Goal: Information Seeking & Learning: Learn about a topic

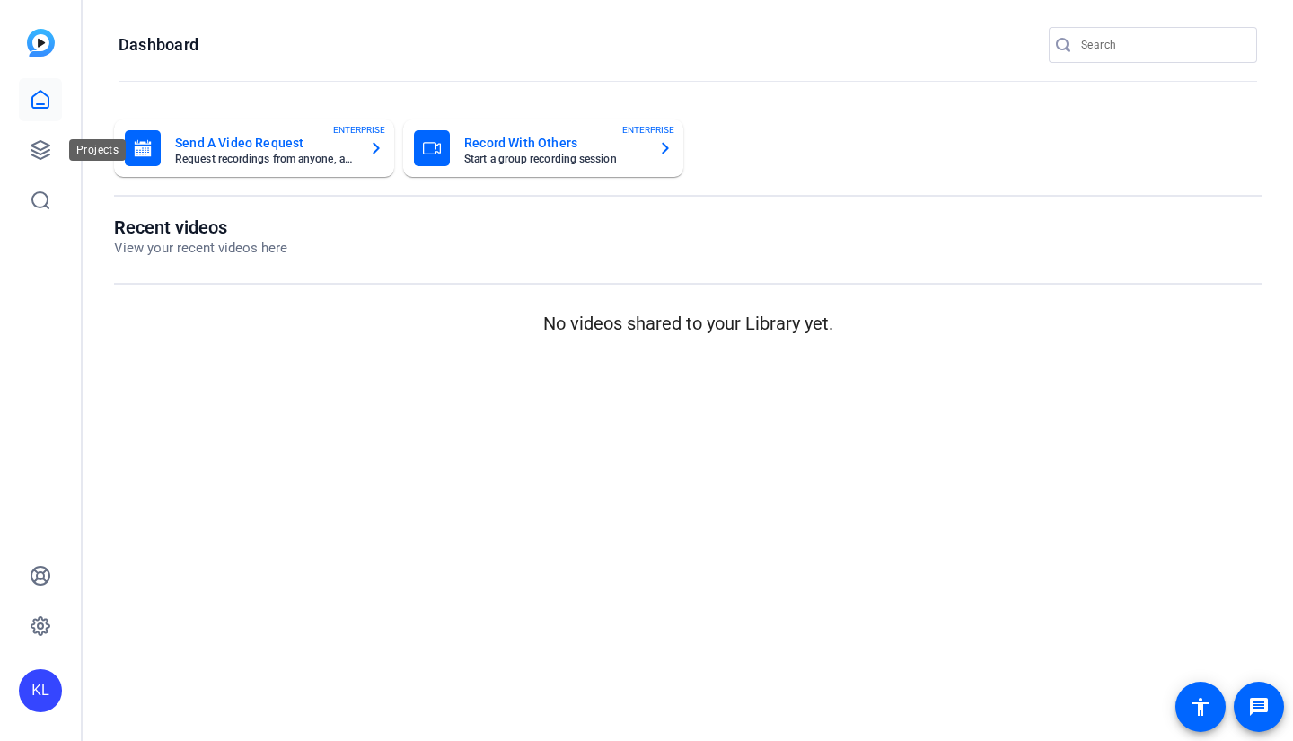
click at [48, 150] on icon at bounding box center [40, 150] width 18 height 18
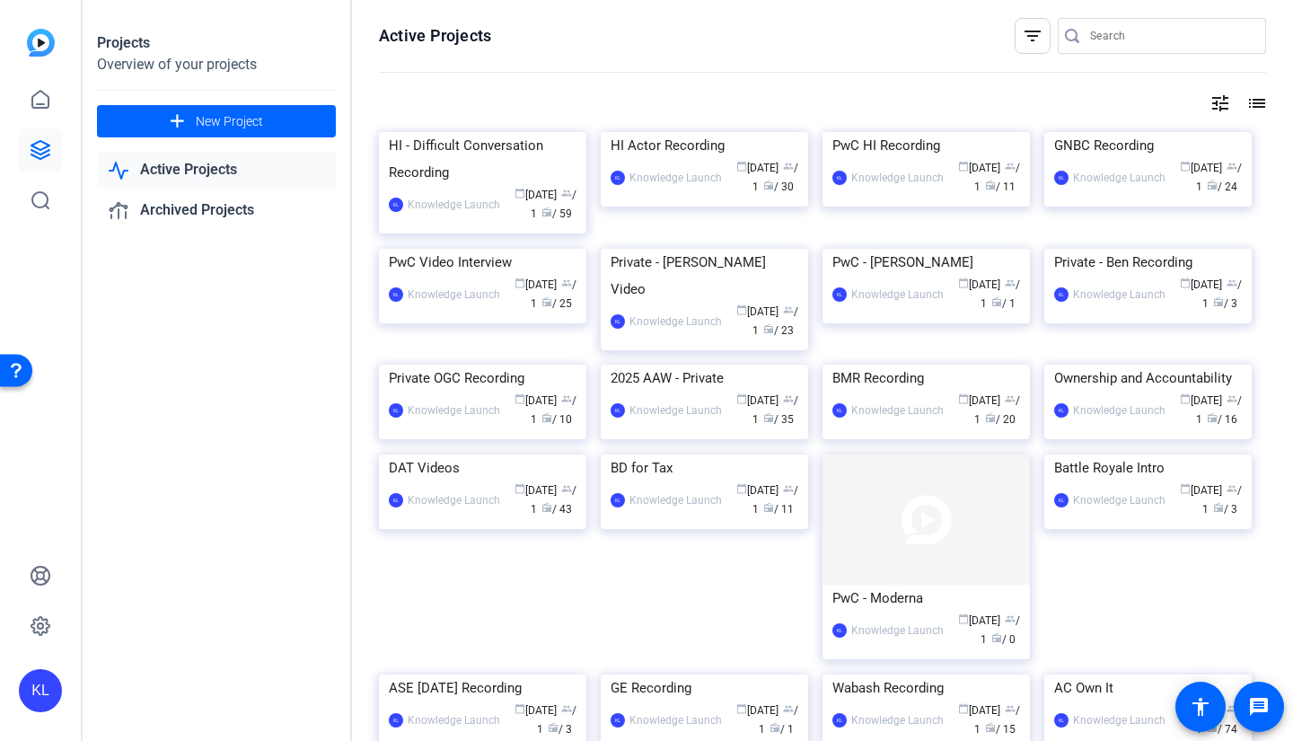
click at [468, 186] on div "HI - Difficult Conversation Recording" at bounding box center [483, 159] width 188 height 54
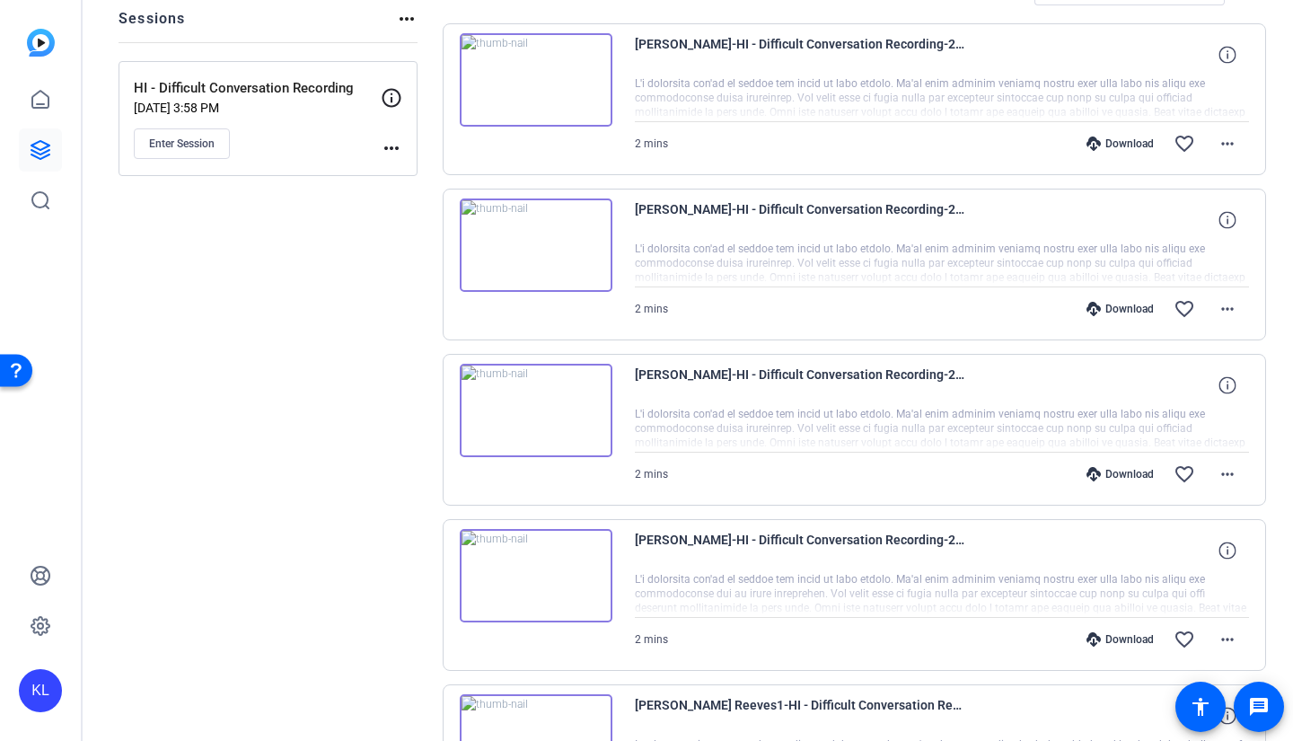
scroll to position [359, 0]
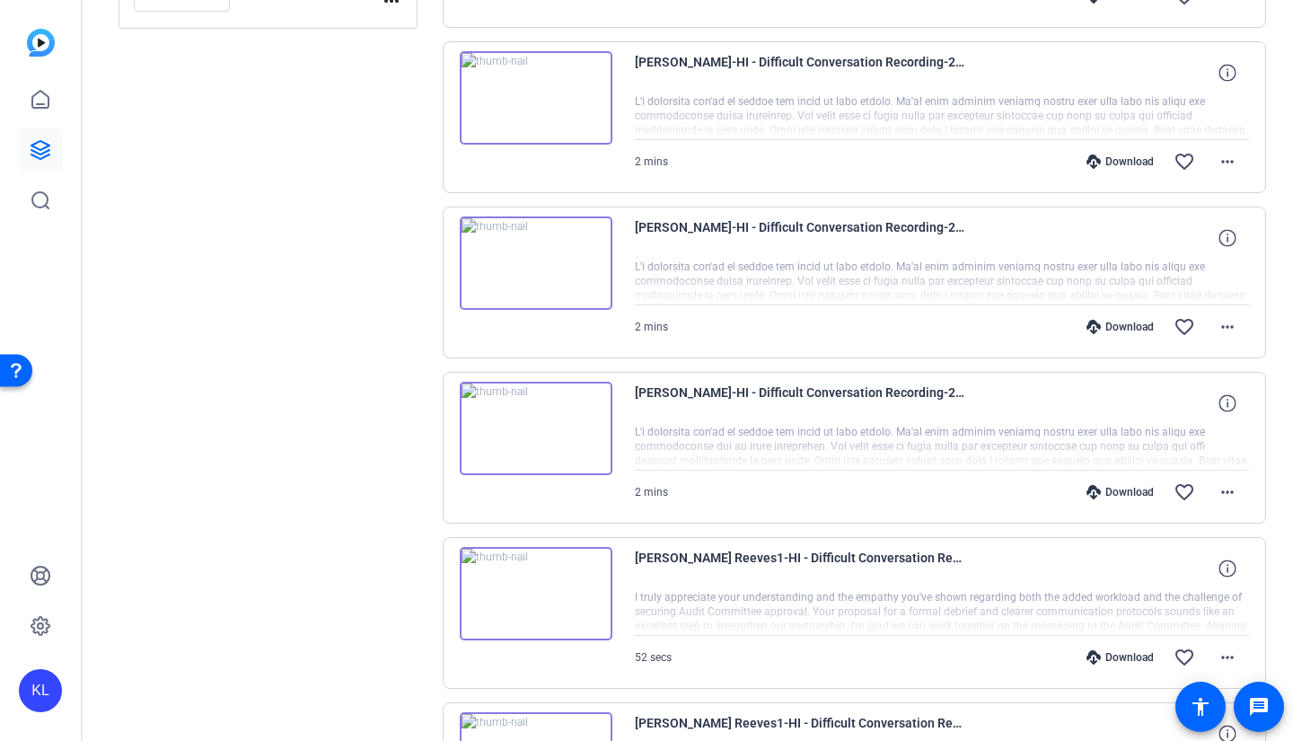
click at [530, 417] on img at bounding box center [536, 428] width 153 height 93
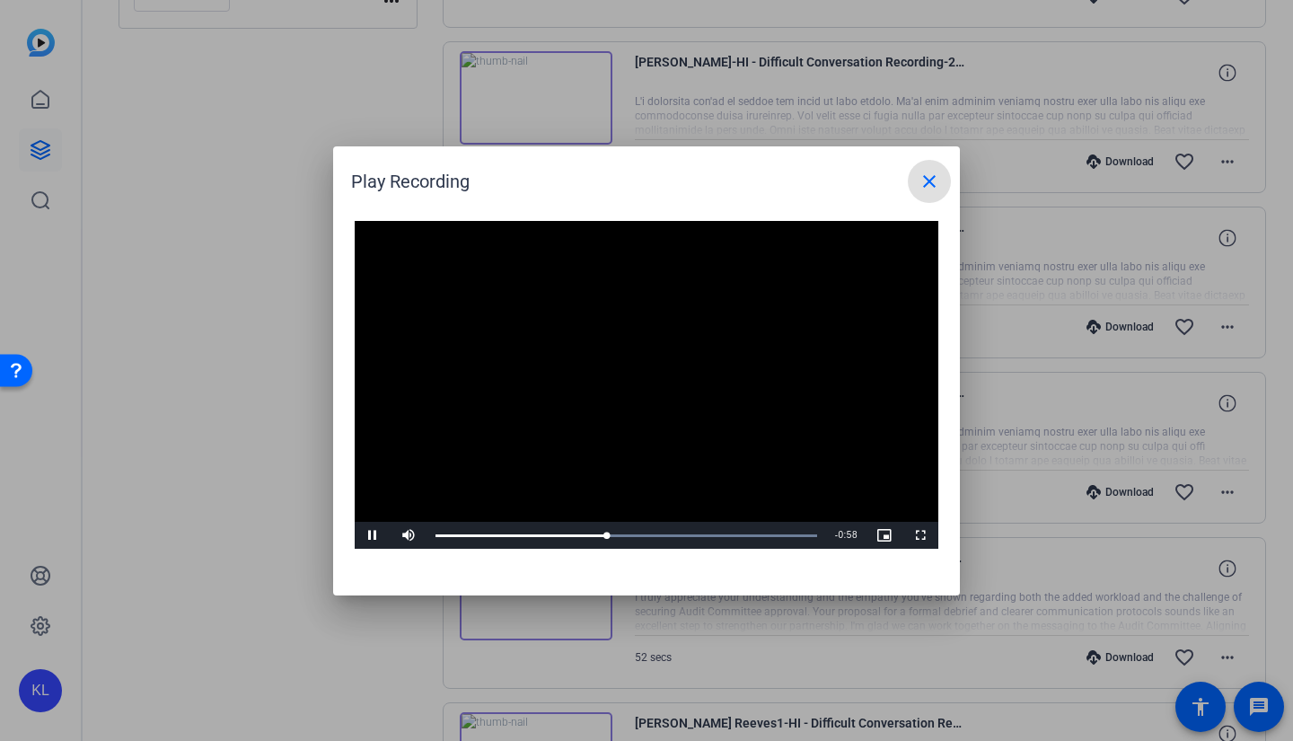
click at [921, 166] on span at bounding box center [929, 181] width 43 height 43
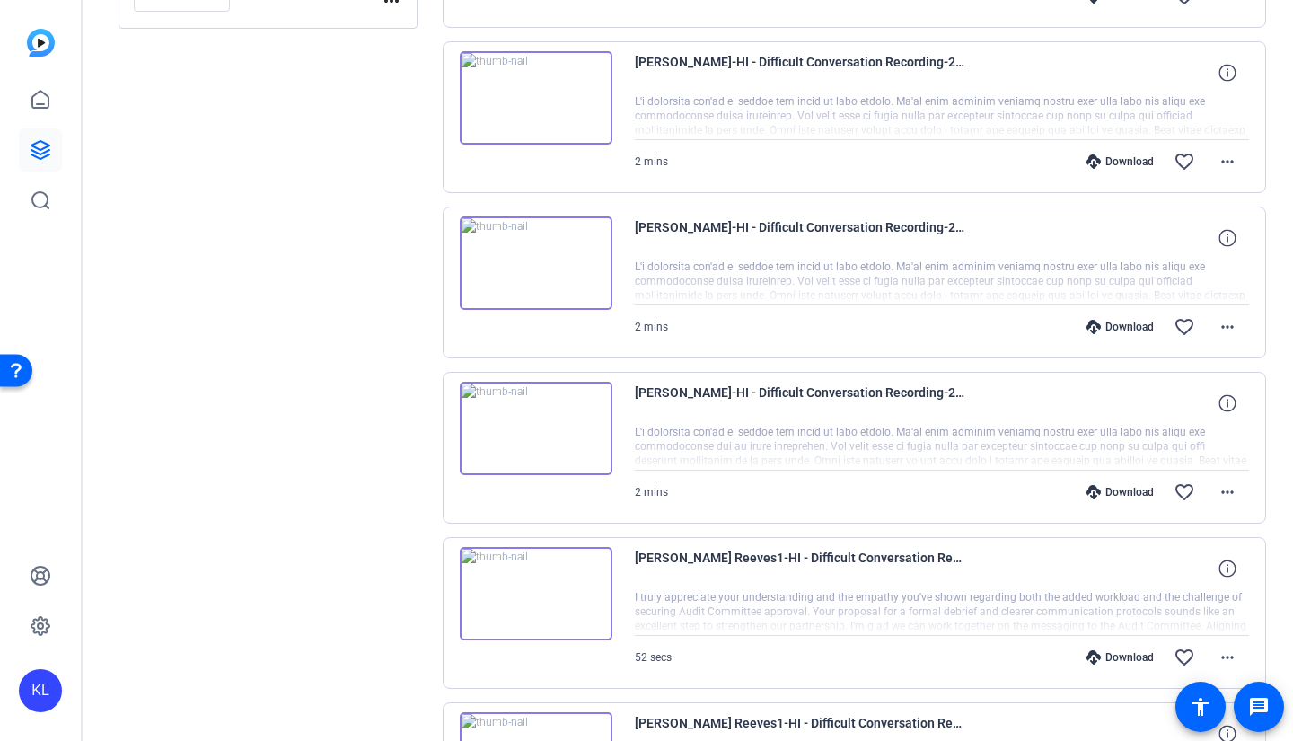
click at [540, 264] on img at bounding box center [536, 262] width 153 height 93
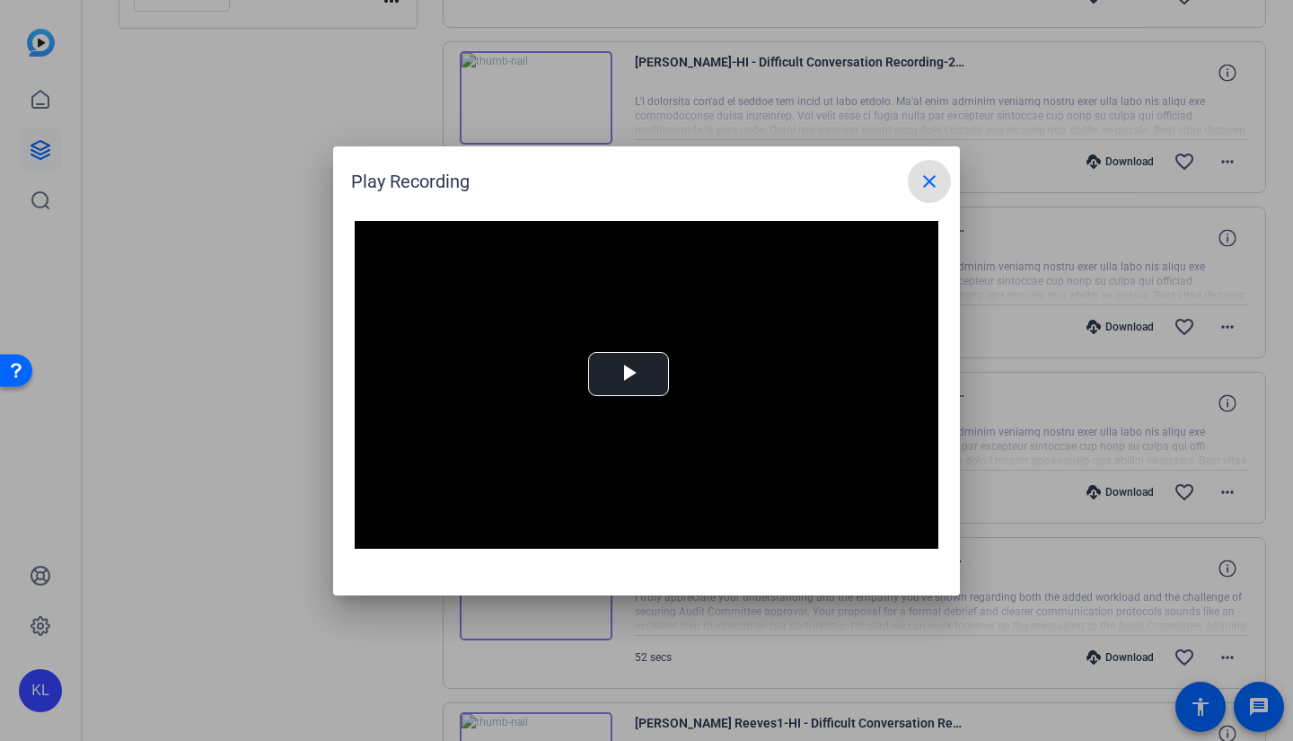
click at [646, 377] on div "Video Player is loading. Play Video Play Mute Current Time 0:00 / Duration 1:43…" at bounding box center [647, 385] width 584 height 329
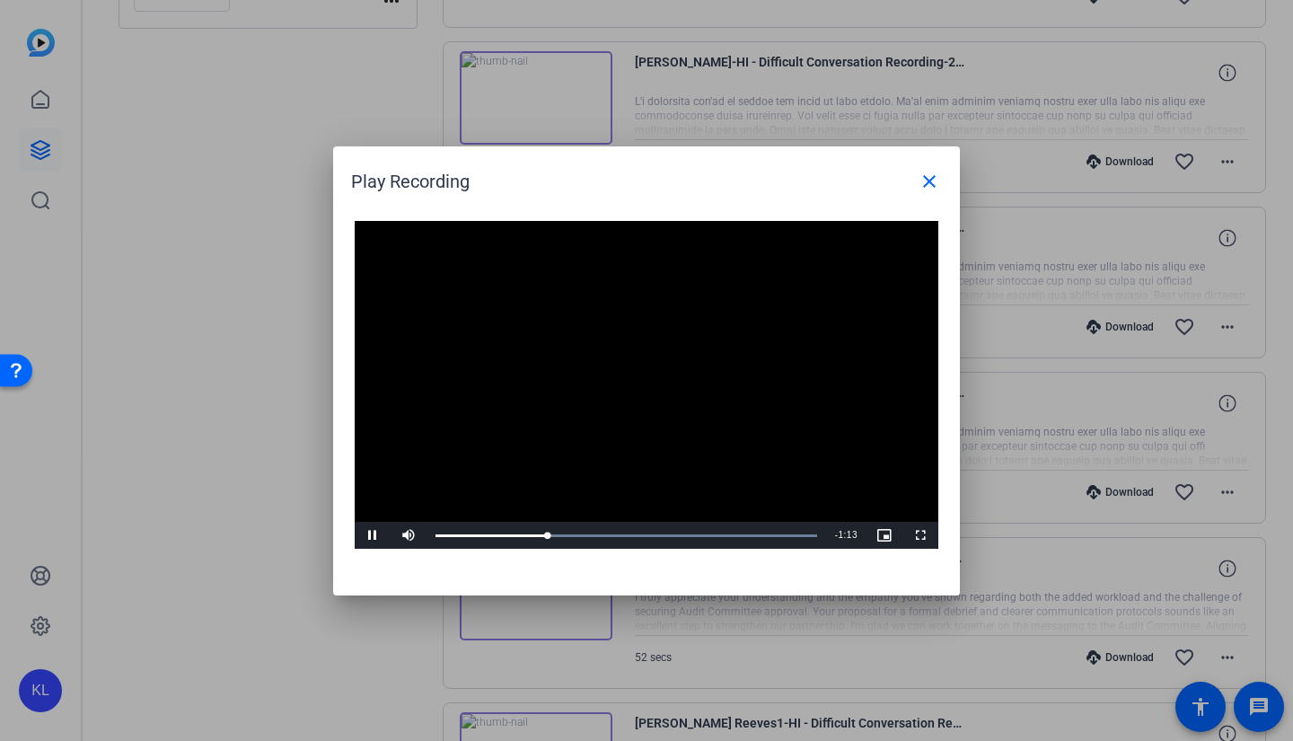
click at [237, 393] on div at bounding box center [646, 370] width 1293 height 741
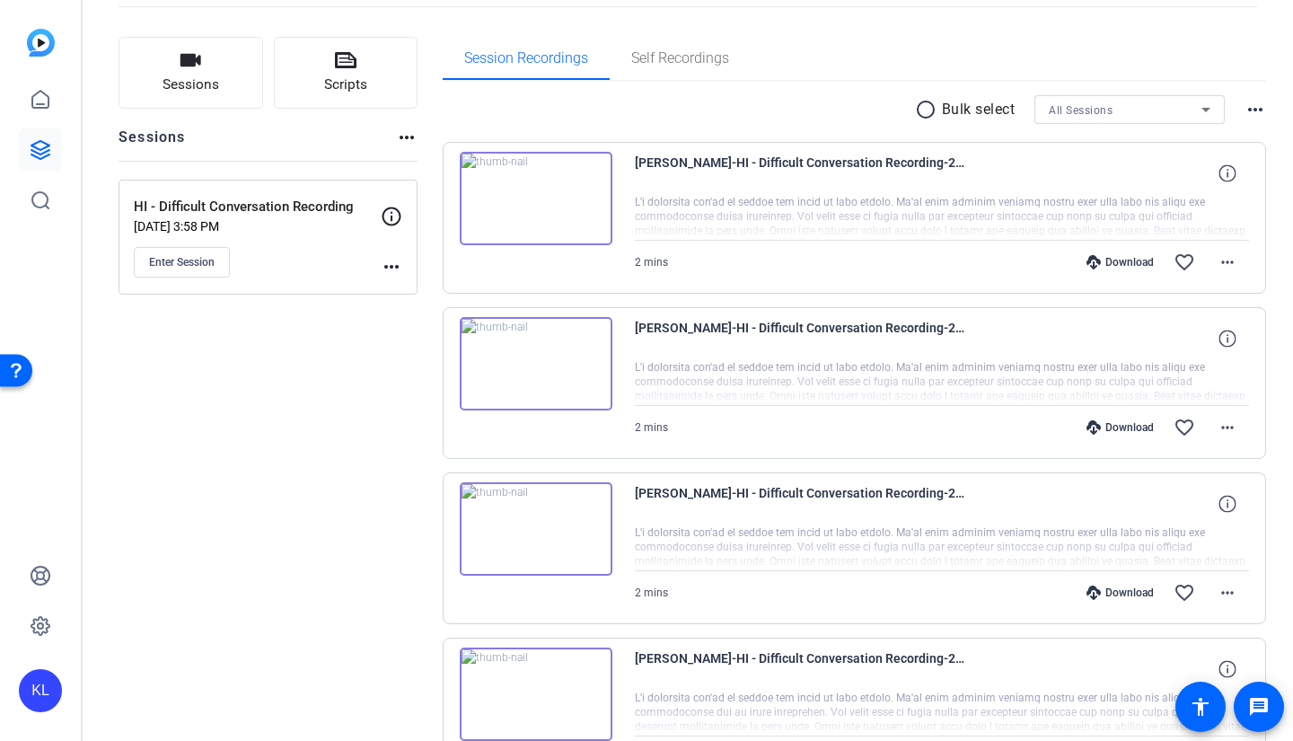
scroll to position [90, 0]
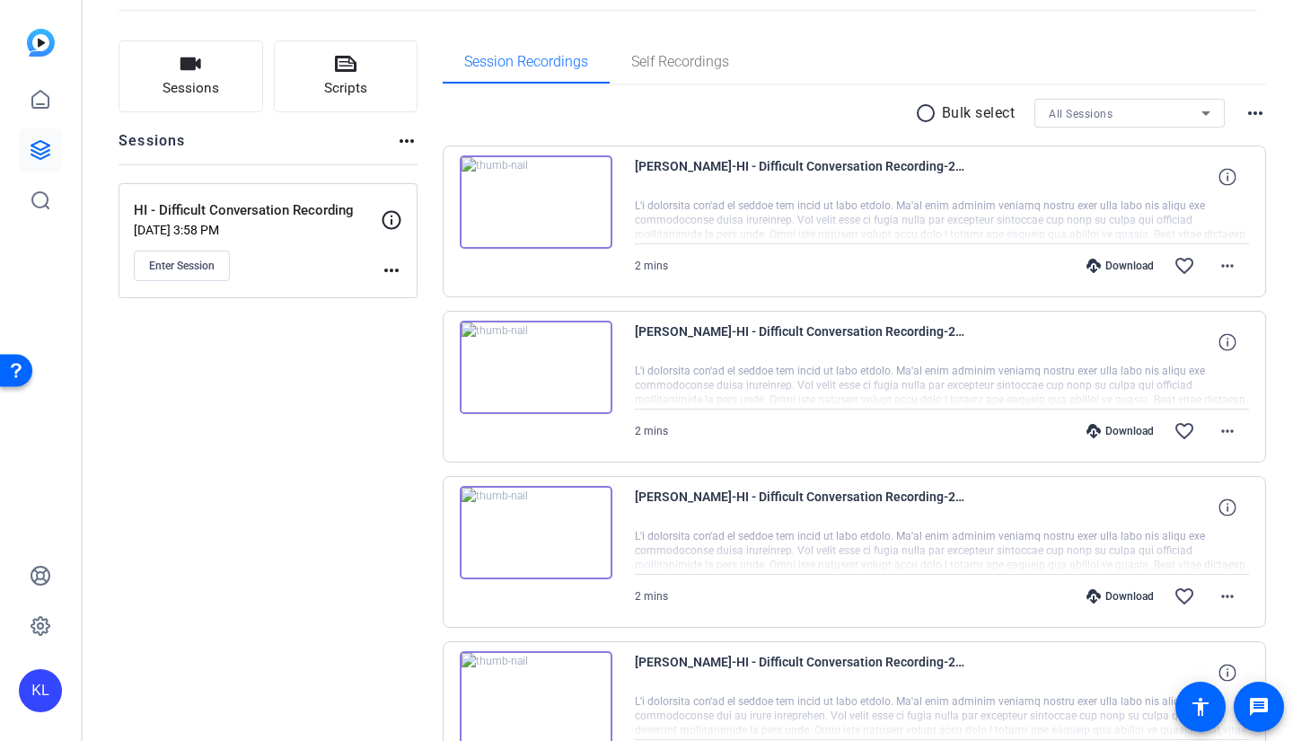
click at [541, 365] on img at bounding box center [536, 367] width 153 height 93
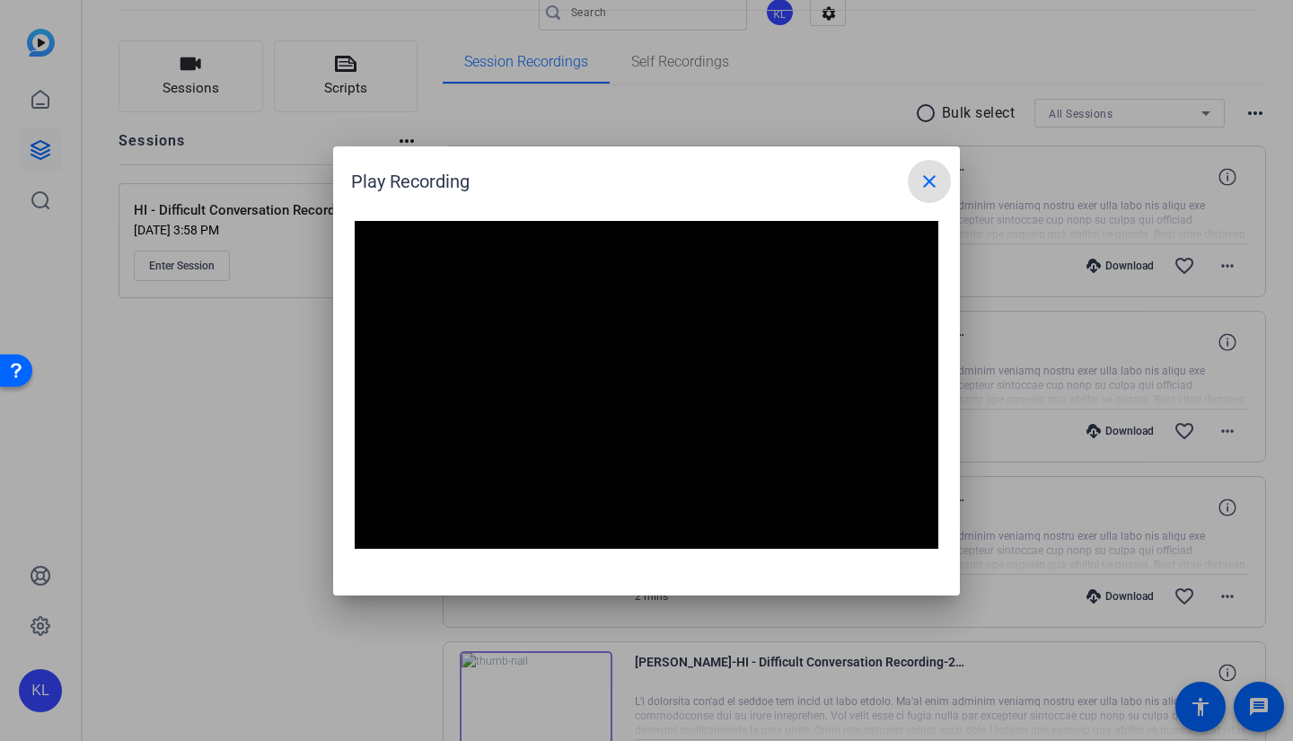
click at [231, 548] on div at bounding box center [646, 370] width 1293 height 741
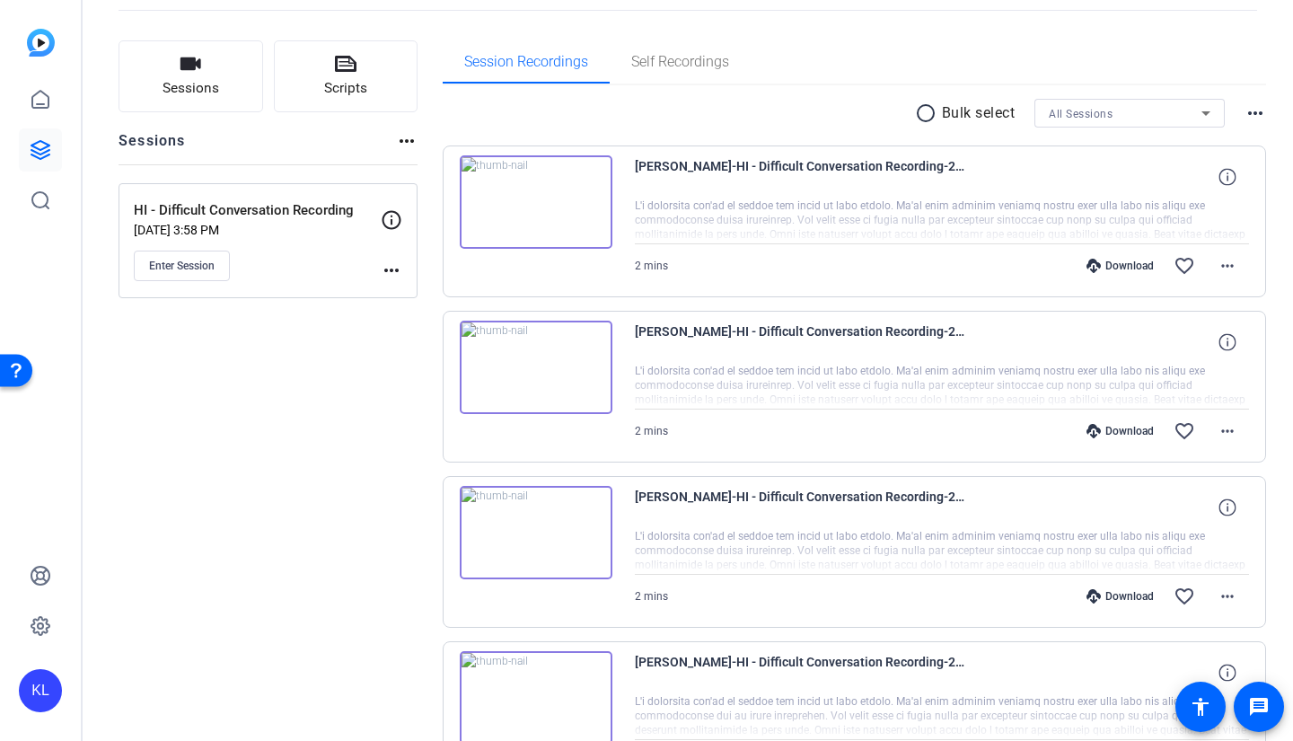
click at [539, 186] on img at bounding box center [536, 201] width 153 height 93
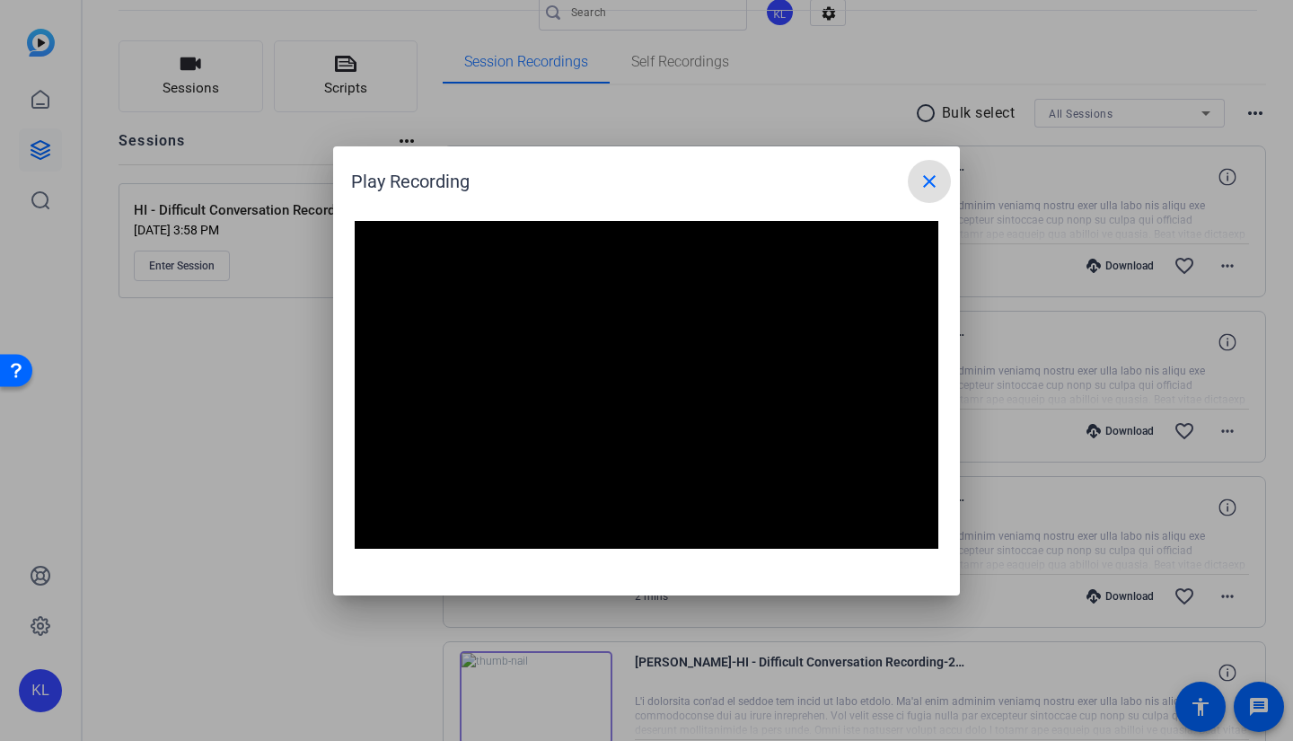
click at [169, 559] on div at bounding box center [646, 370] width 1293 height 741
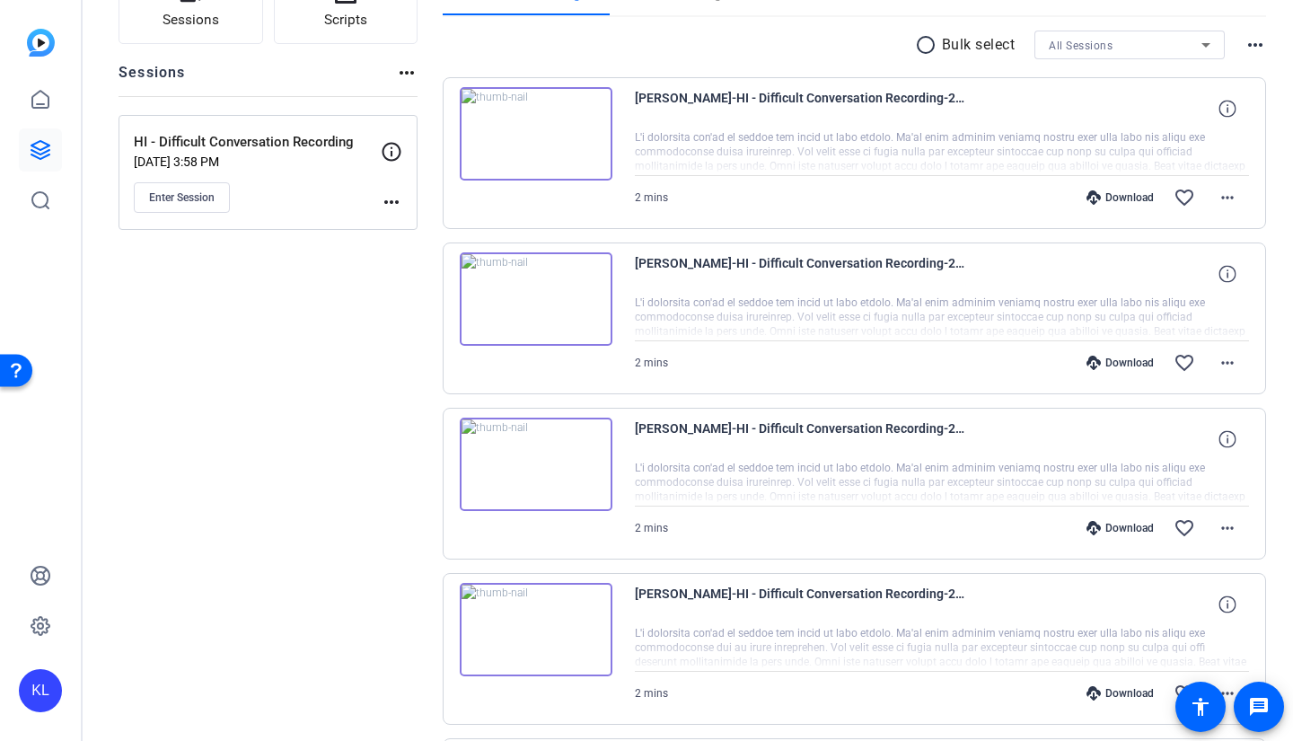
scroll to position [180, 0]
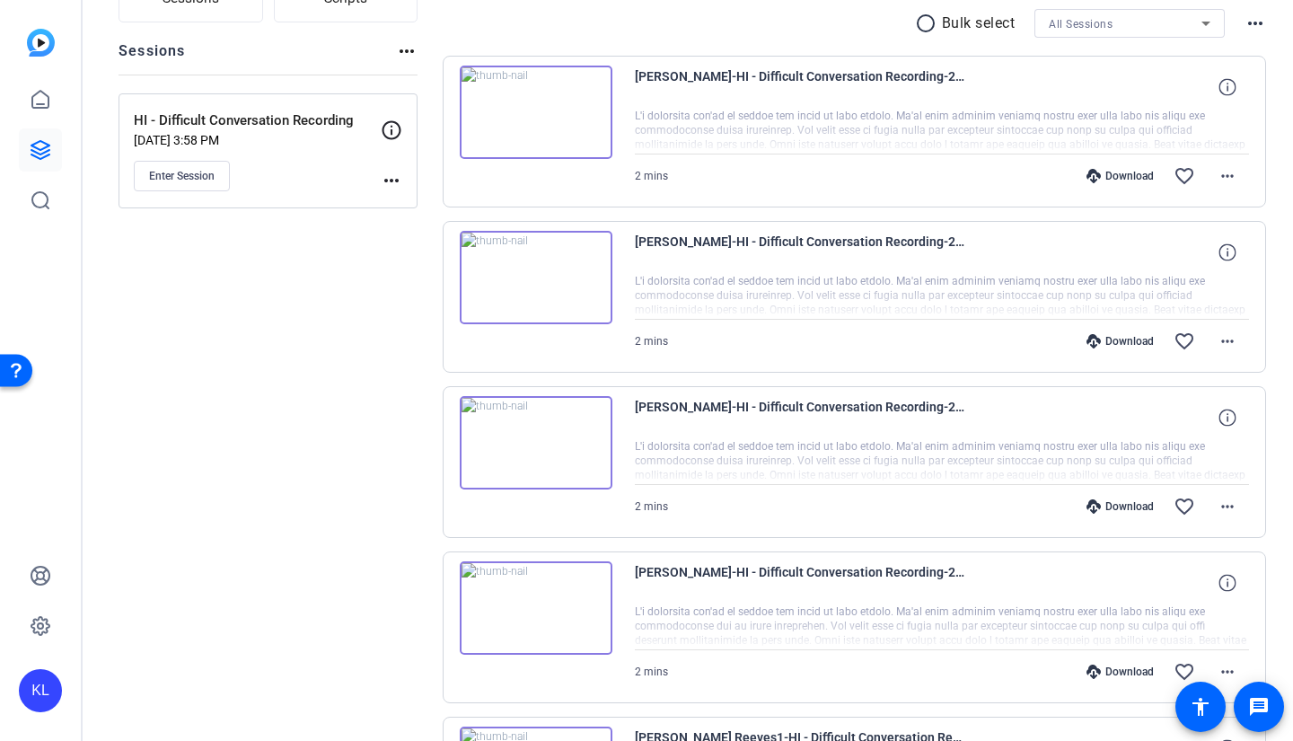
click at [516, 441] on img at bounding box center [536, 442] width 153 height 93
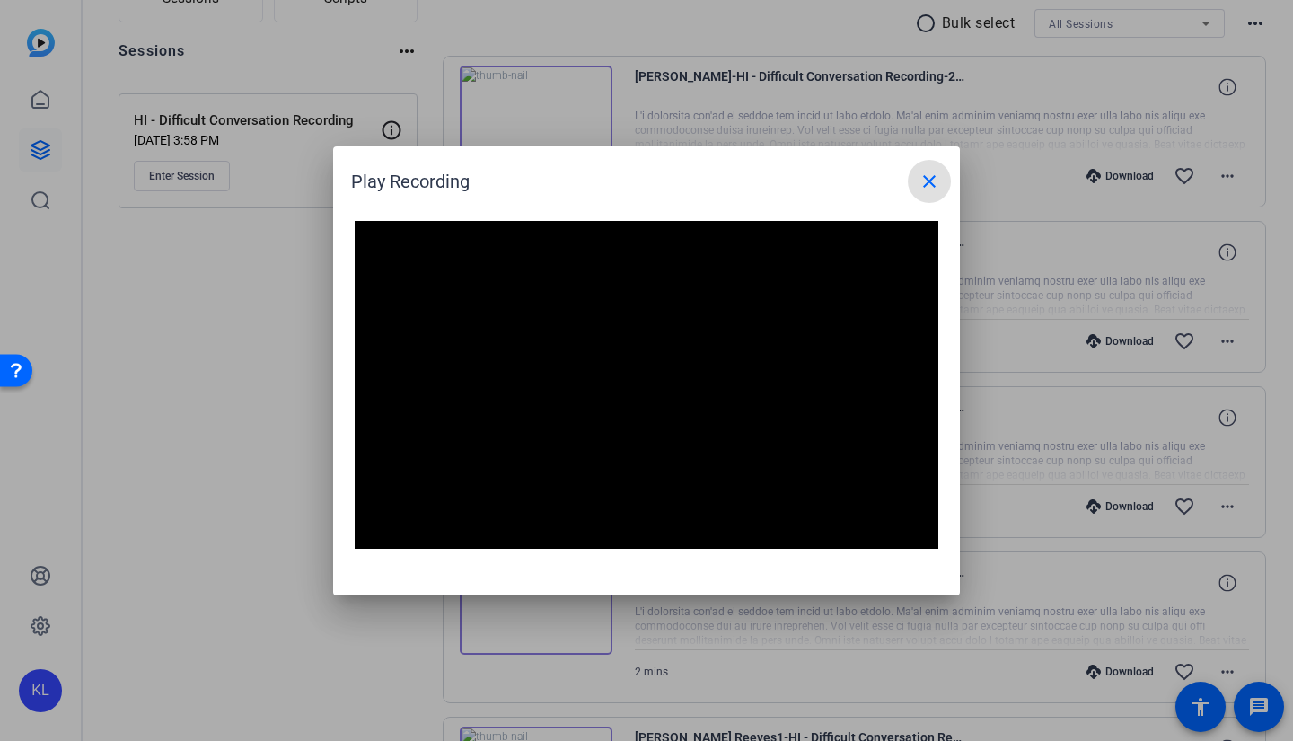
click at [375, 625] on div at bounding box center [646, 370] width 1293 height 741
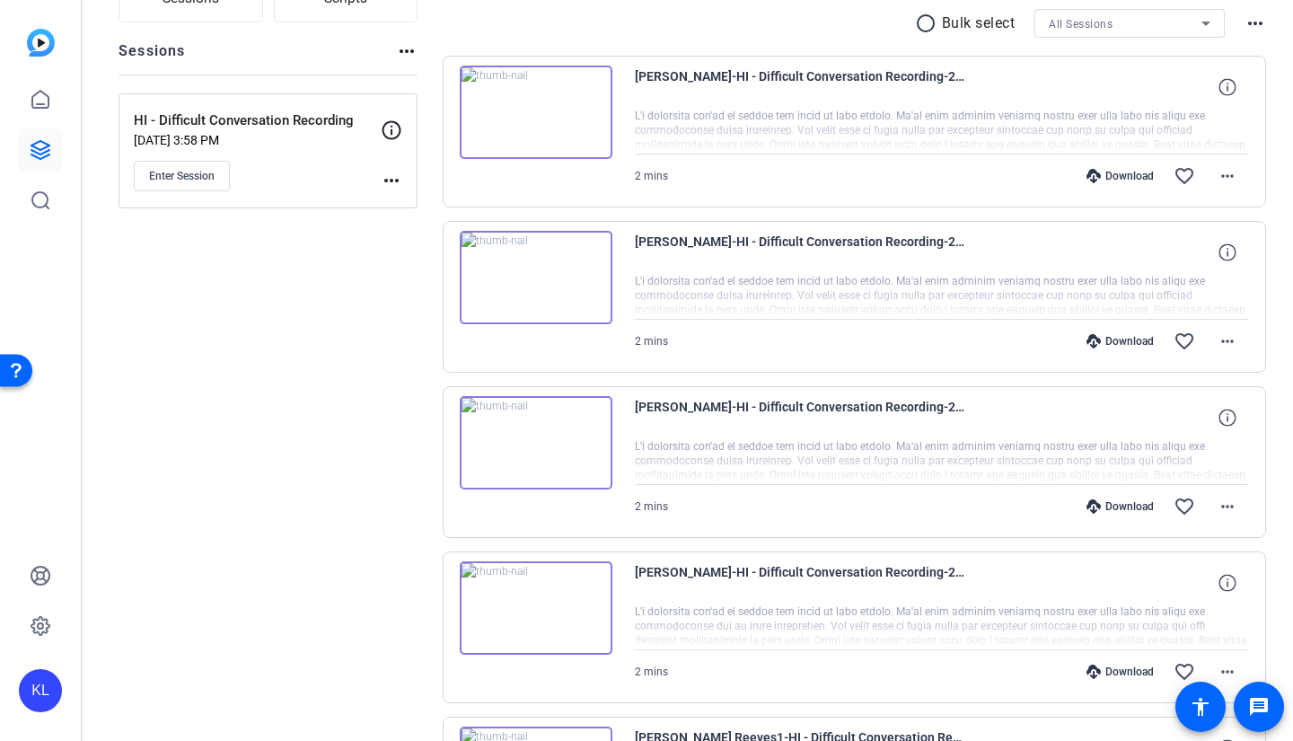
click at [1119, 671] on div "Download" at bounding box center [1119, 671] width 85 height 14
click at [526, 603] on img at bounding box center [536, 607] width 153 height 93
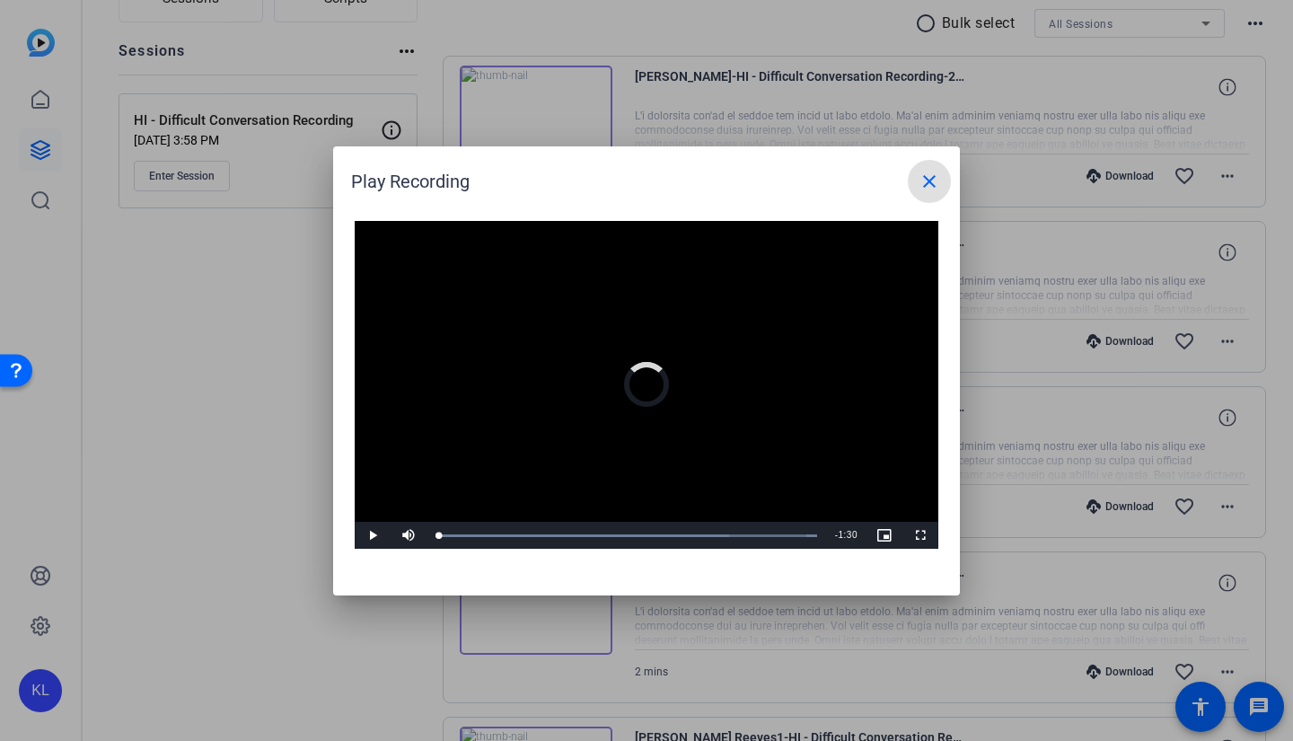
click at [490, 541] on div "Loaded : 100.00% 0:14 0:14" at bounding box center [626, 535] width 400 height 27
click at [505, 537] on div "Loaded : 100.00% 0:19 0:15" at bounding box center [626, 535] width 382 height 3
click at [538, 536] on div "0:28" at bounding box center [488, 535] width 106 height 3
click at [533, 536] on div "0:28" at bounding box center [487, 535] width 104 height 3
click at [524, 536] on div "0:27" at bounding box center [485, 535] width 101 height 3
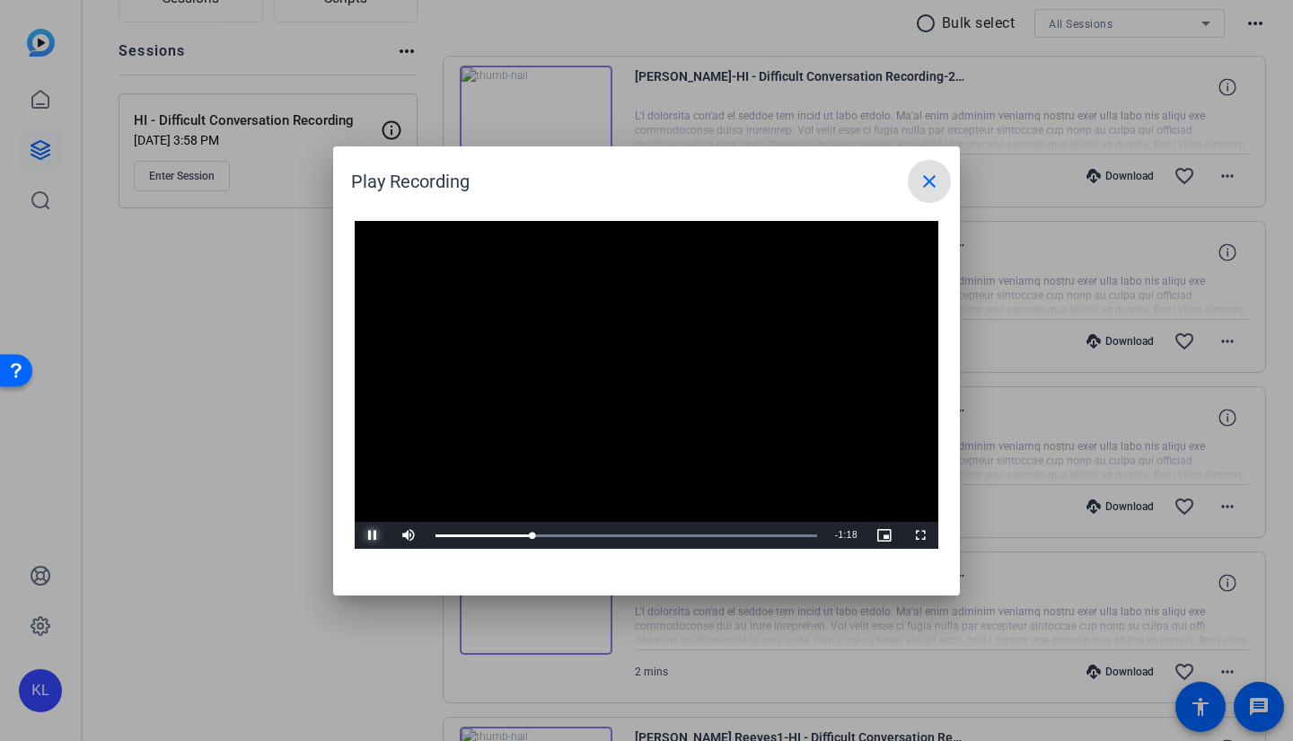
click at [376, 535] on span "Video Player" at bounding box center [373, 535] width 36 height 0
click at [157, 485] on div at bounding box center [646, 370] width 1293 height 741
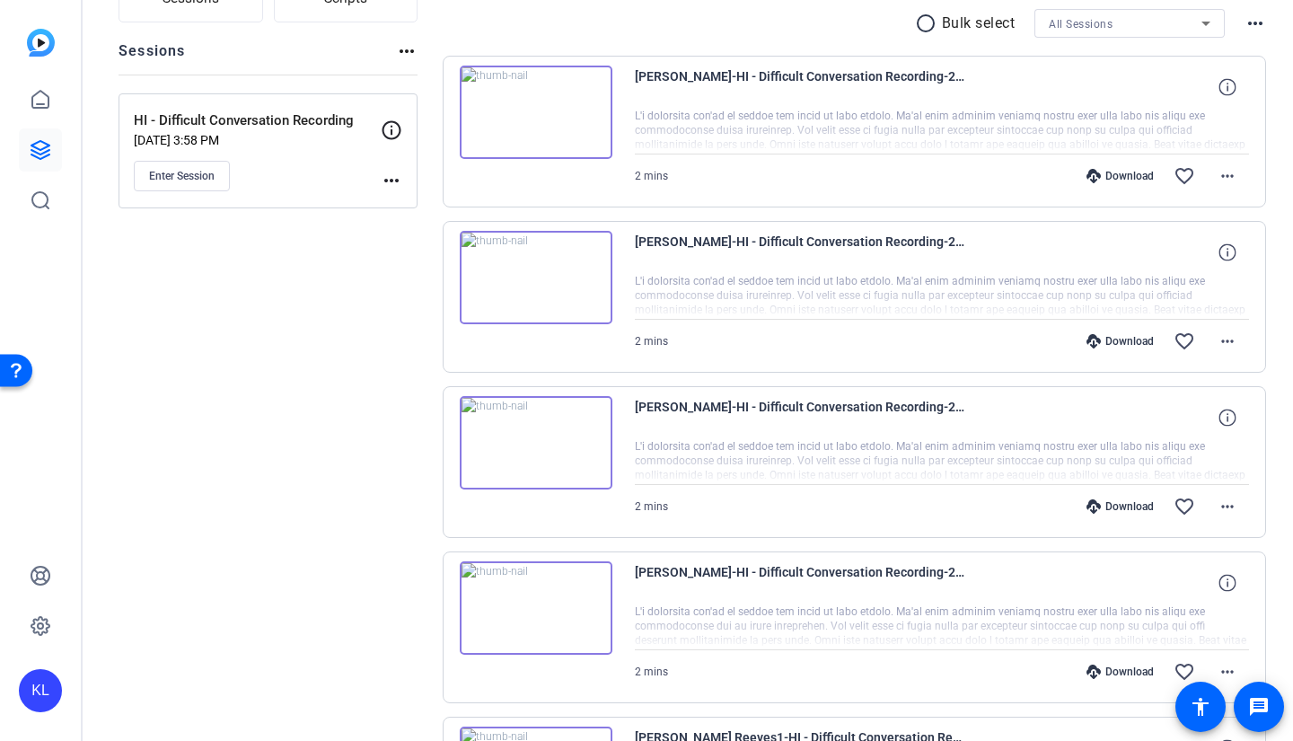
click at [522, 273] on img at bounding box center [536, 277] width 153 height 93
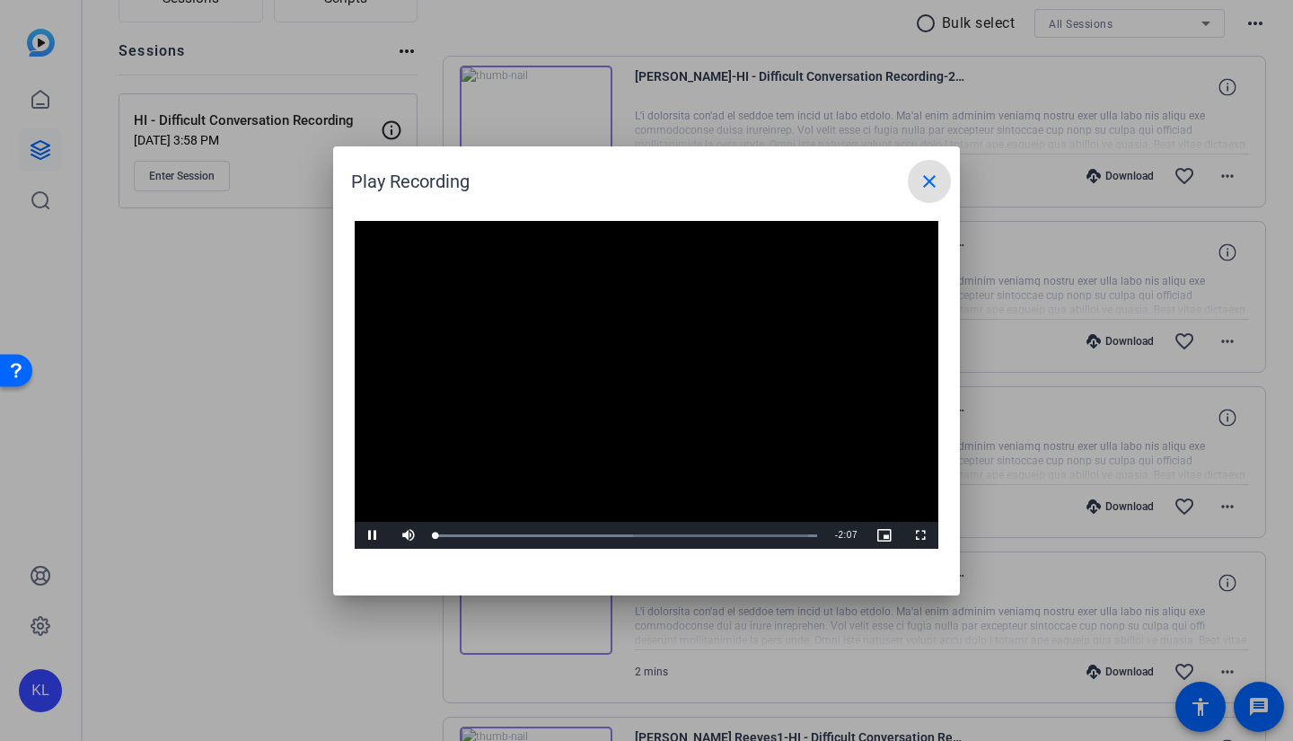
click at [625, 383] on video "Video Player" at bounding box center [647, 385] width 584 height 329
click at [930, 179] on mat-icon "close" at bounding box center [930, 182] width 22 height 22
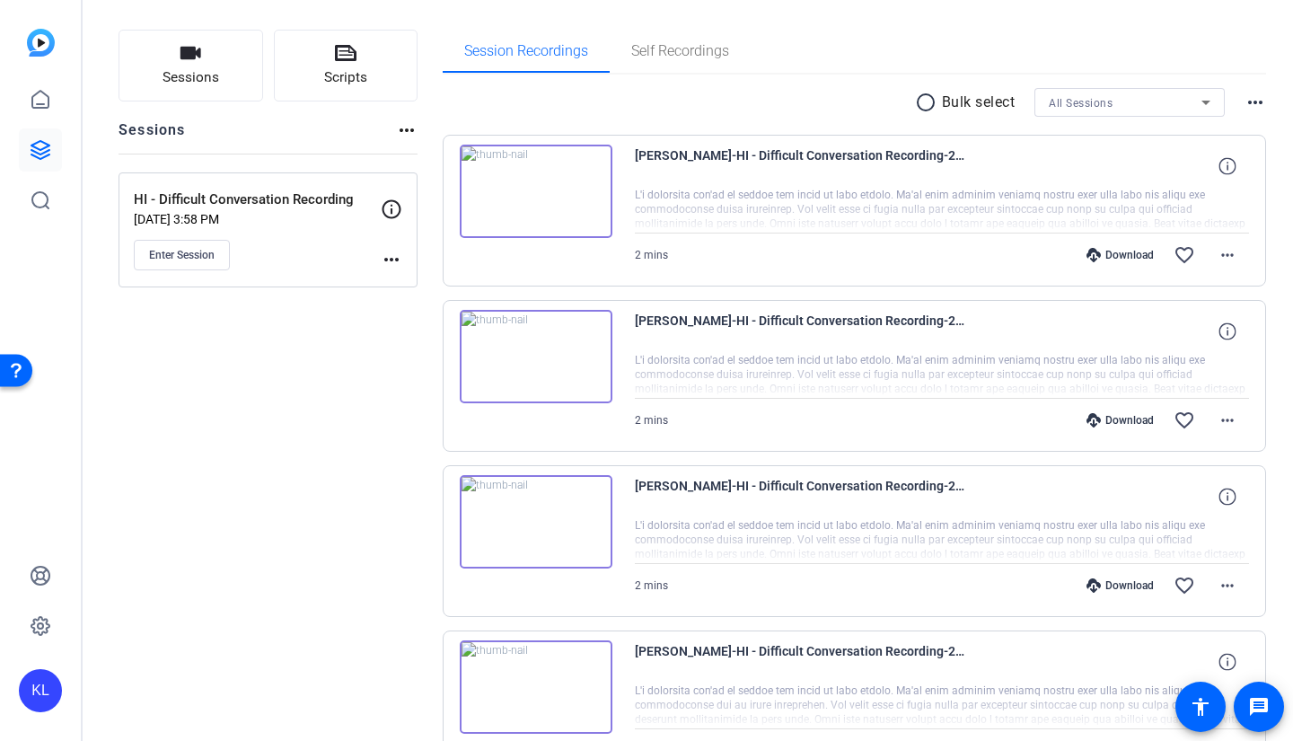
scroll to position [90, 0]
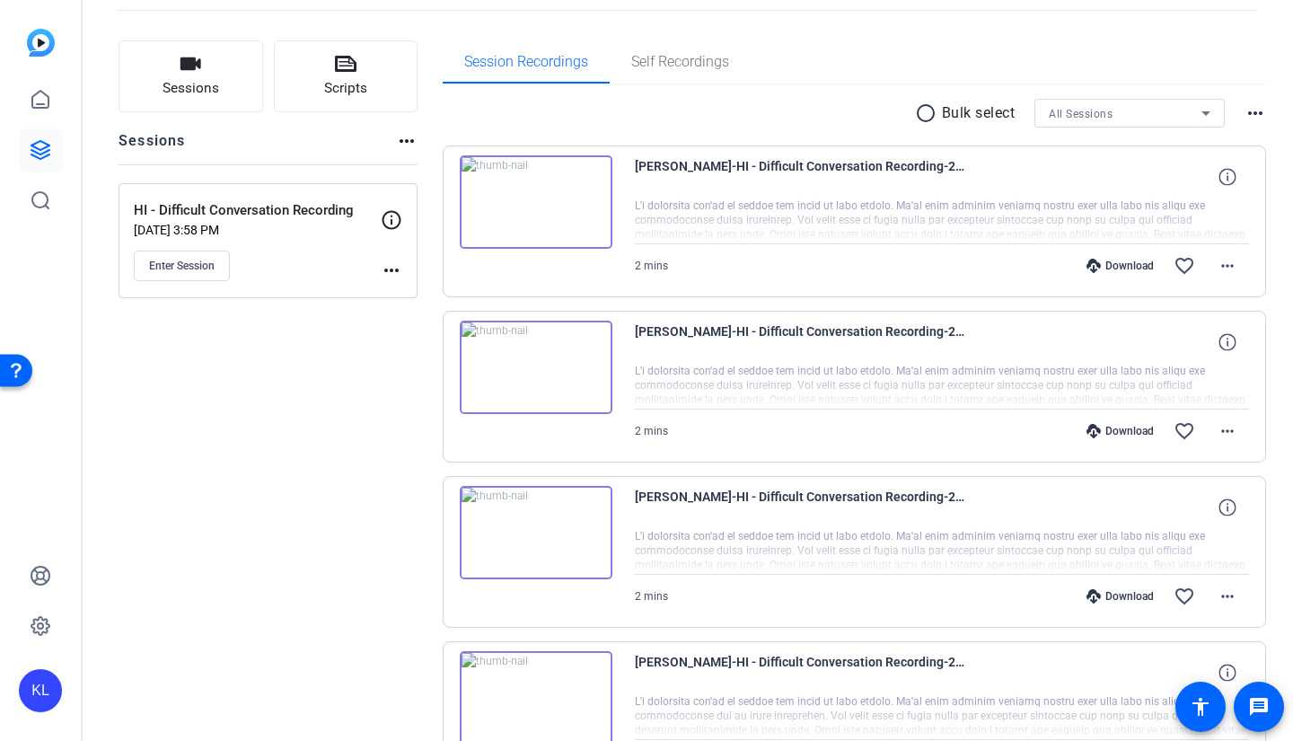
click at [532, 198] on img at bounding box center [536, 201] width 153 height 93
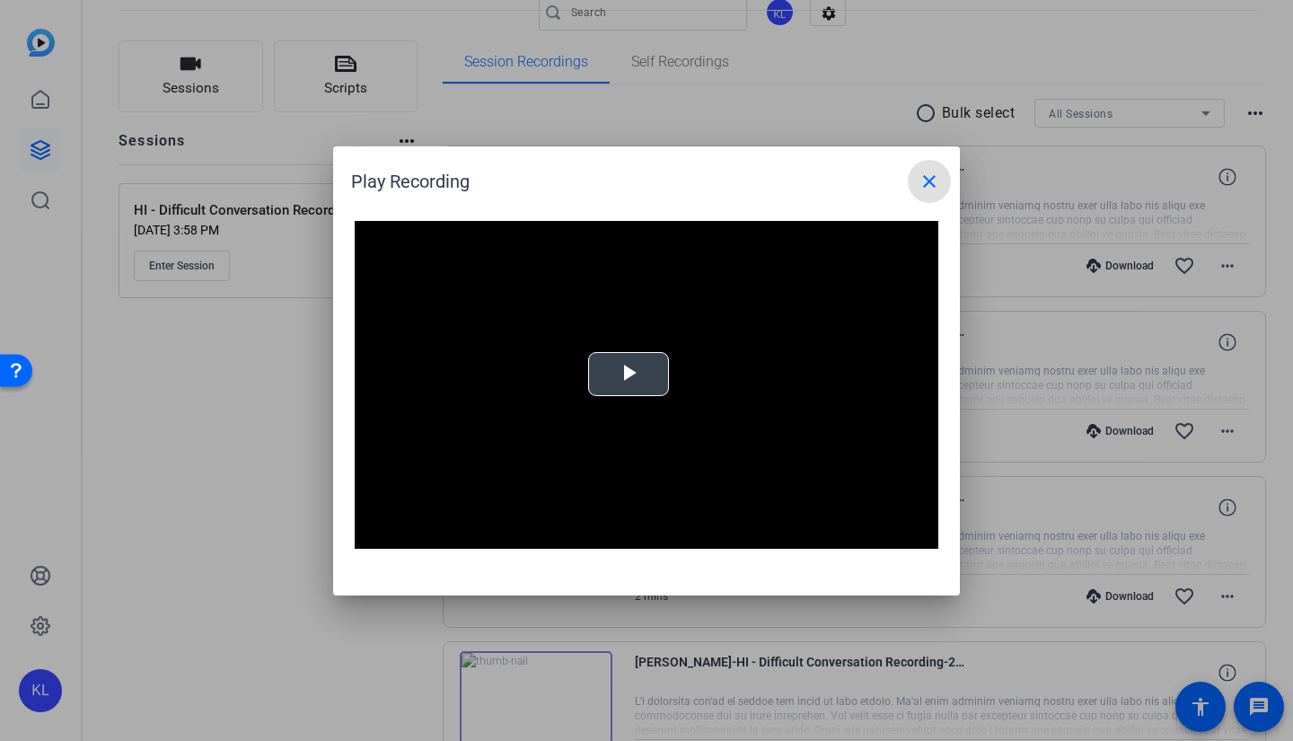
click at [629, 374] on span "Video Player" at bounding box center [629, 374] width 0 height 0
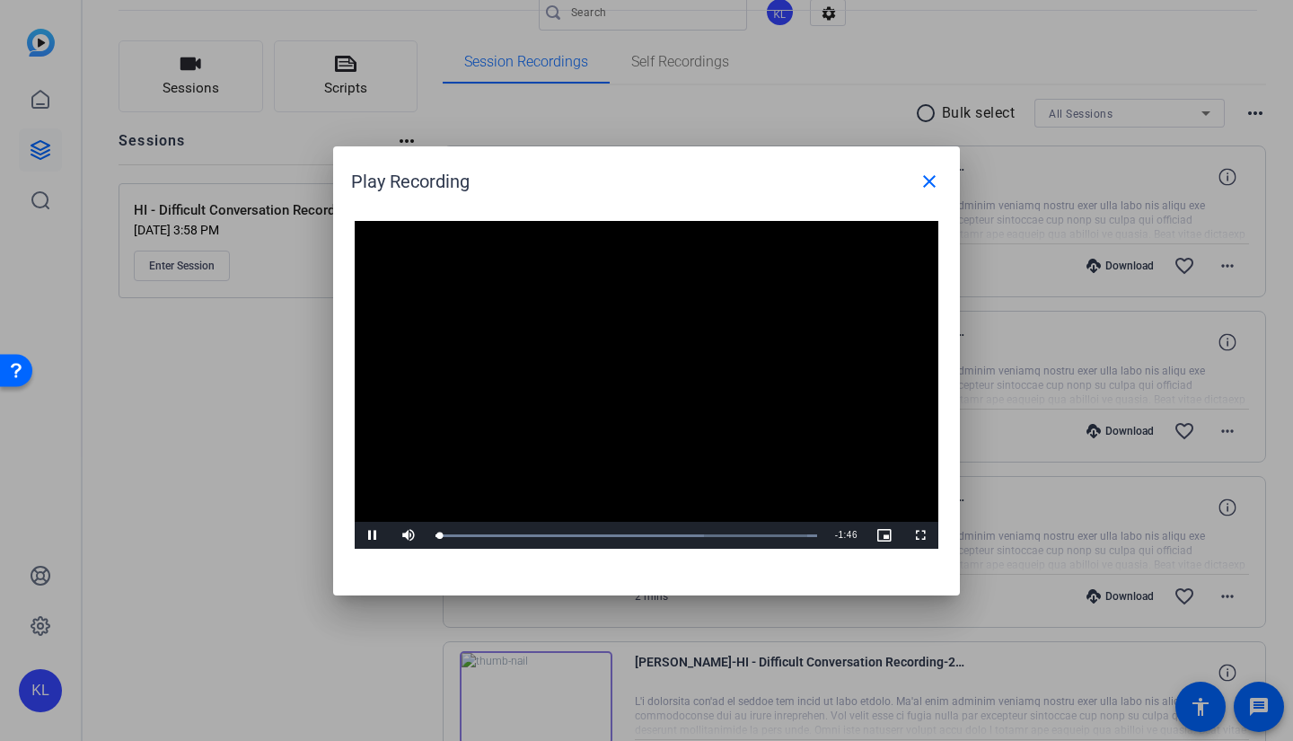
click at [539, 532] on div "Loaded : 100.00% 0:28 0:01" at bounding box center [626, 535] width 400 height 27
click at [288, 526] on div at bounding box center [646, 370] width 1293 height 741
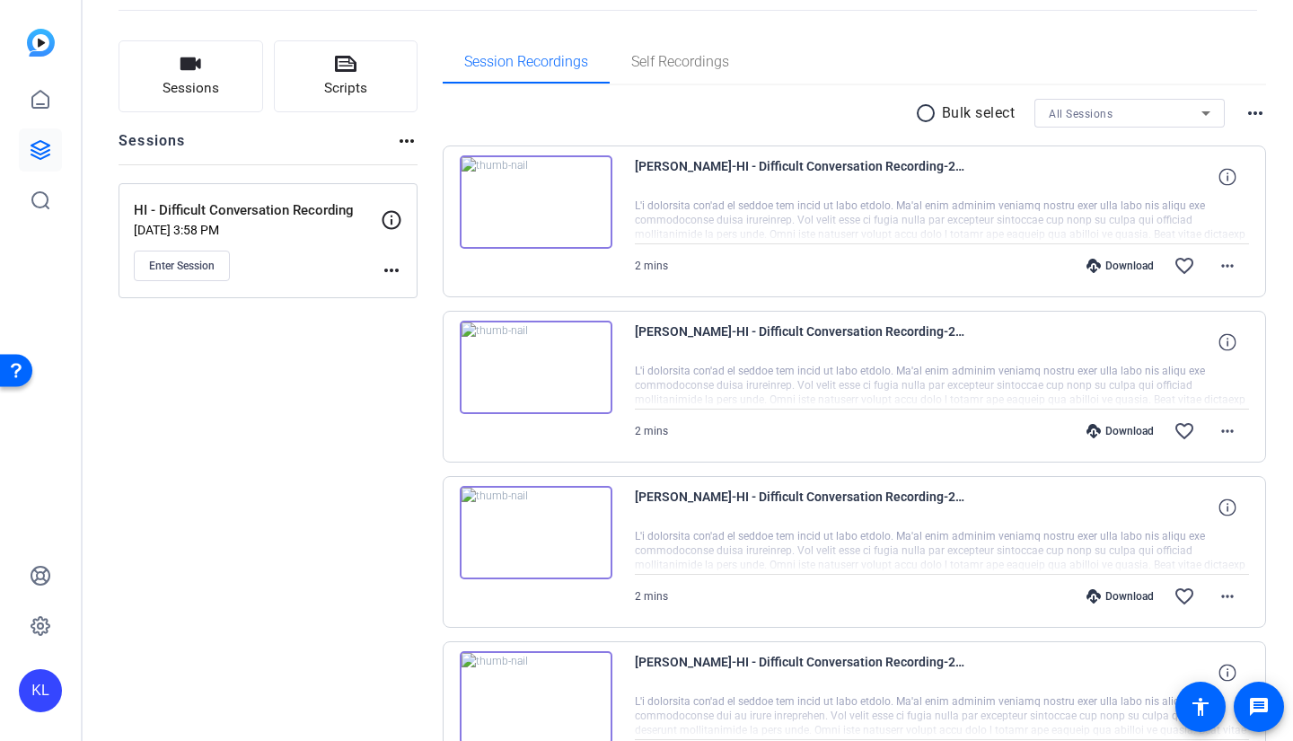
click at [522, 375] on img at bounding box center [536, 367] width 153 height 93
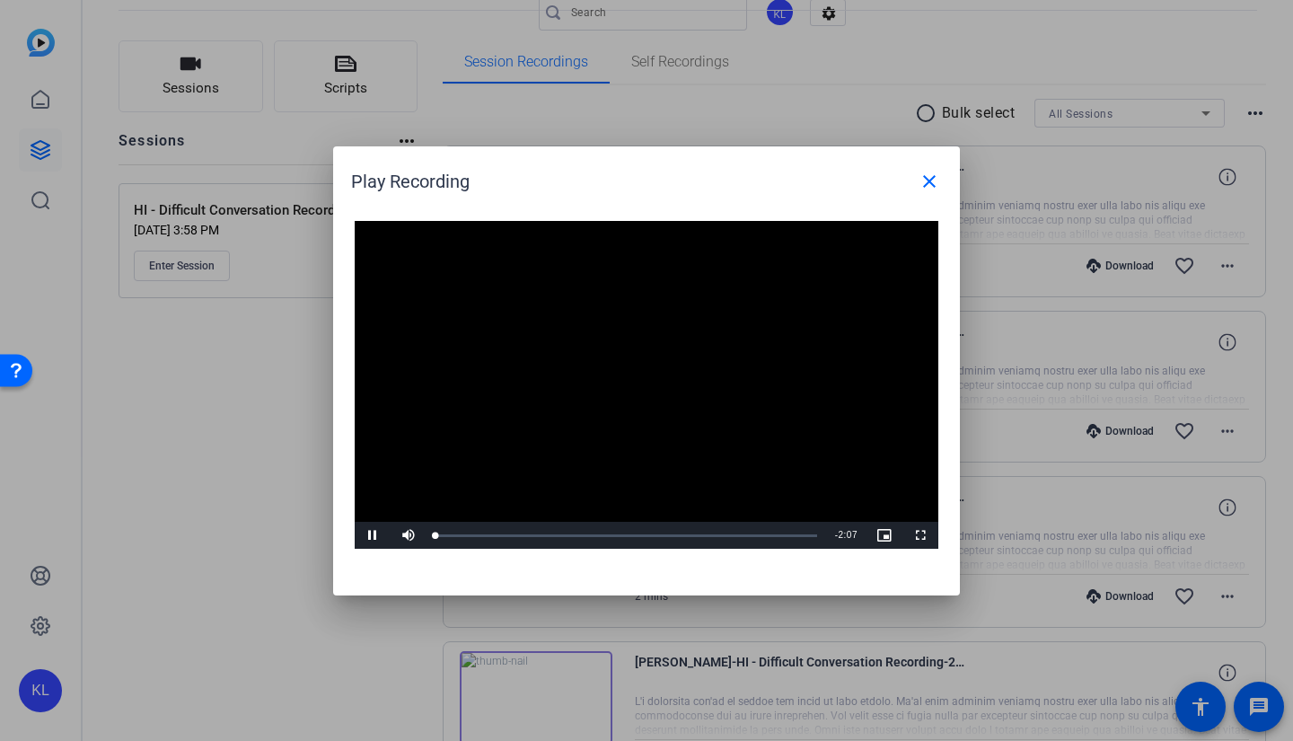
click at [618, 377] on video "Video Player" at bounding box center [647, 385] width 584 height 329
click at [553, 528] on div "Loaded : 100.00% 0:38 0:00" at bounding box center [626, 535] width 400 height 27
click at [535, 531] on div "Loaded : 100.00% 0:35 0:39" at bounding box center [626, 535] width 400 height 27
drag, startPoint x: 358, startPoint y: 542, endPoint x: 371, endPoint y: 541, distance: 12.7
click at [360, 535] on span "Video Player" at bounding box center [373, 535] width 36 height 0
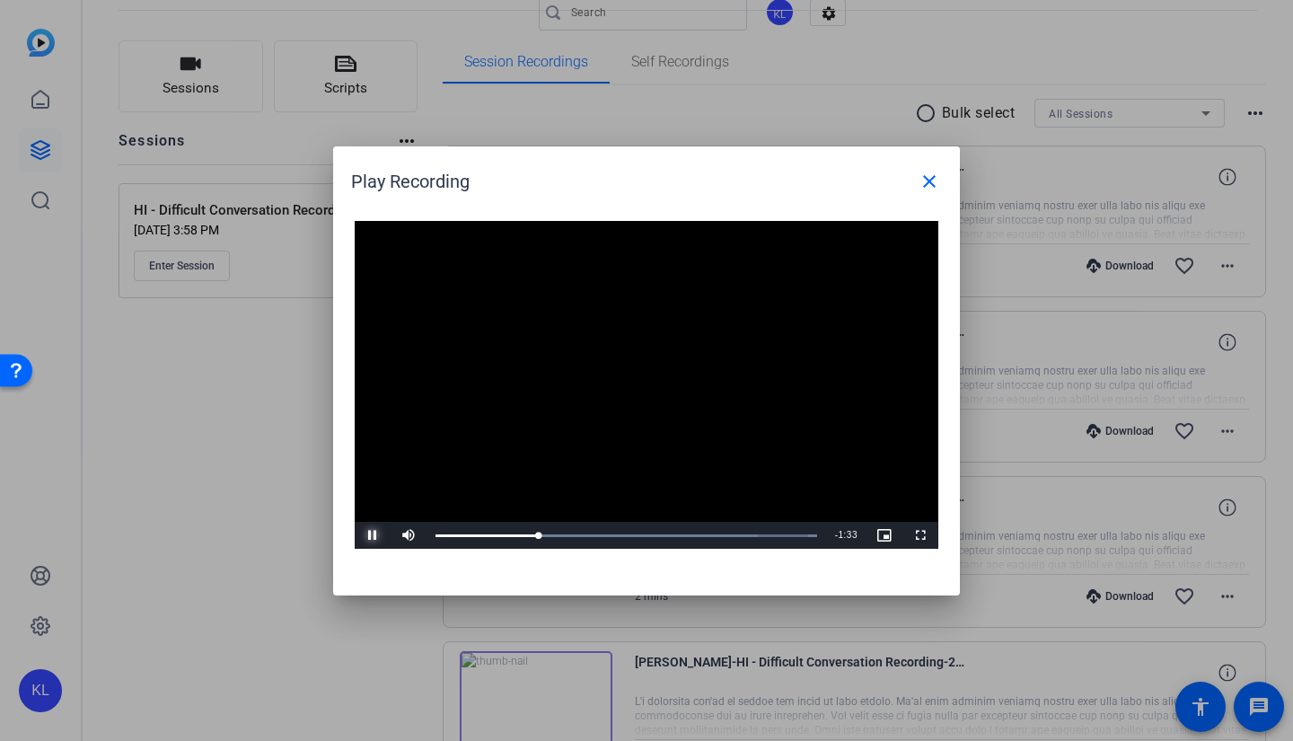
click at [520, 534] on div "0:34" at bounding box center [486, 535] width 103 height 3
click at [247, 456] on div at bounding box center [646, 370] width 1293 height 741
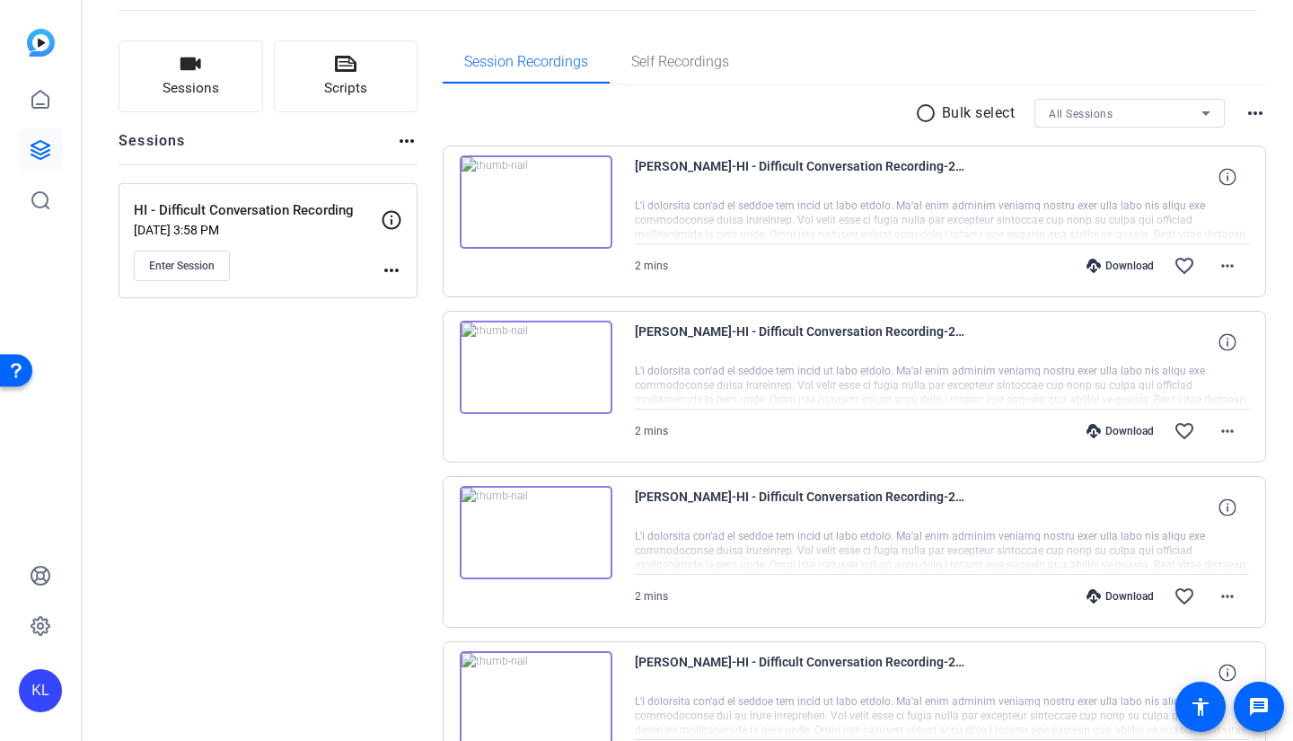
click at [520, 520] on img at bounding box center [536, 532] width 153 height 93
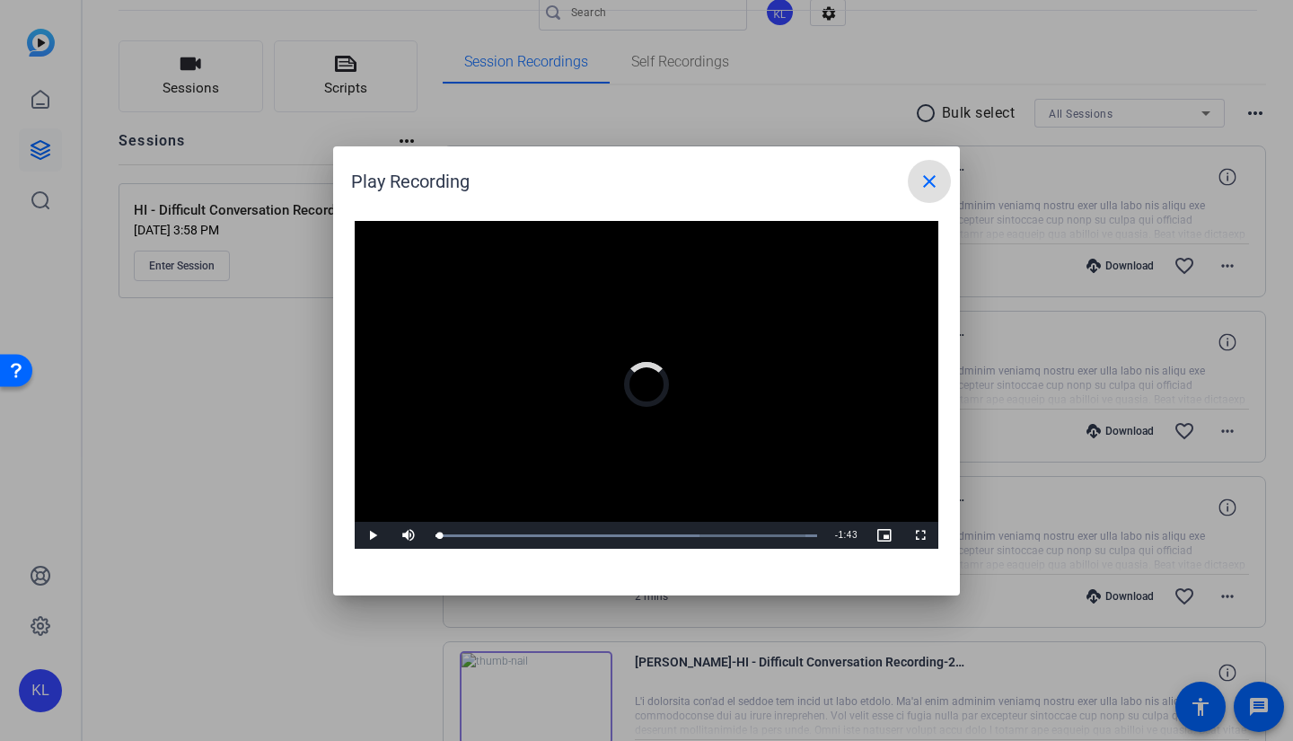
click at [521, 536] on div "Loaded : 100.00% 0:23 0:01" at bounding box center [626, 535] width 382 height 3
click at [532, 538] on div "Loaded : 100.00% 0:26 0:26" at bounding box center [626, 535] width 400 height 27
click at [550, 538] on div "Loaded : 100.00% 0:31 0:27" at bounding box center [626, 535] width 400 height 27
click at [370, 632] on div at bounding box center [646, 370] width 1293 height 741
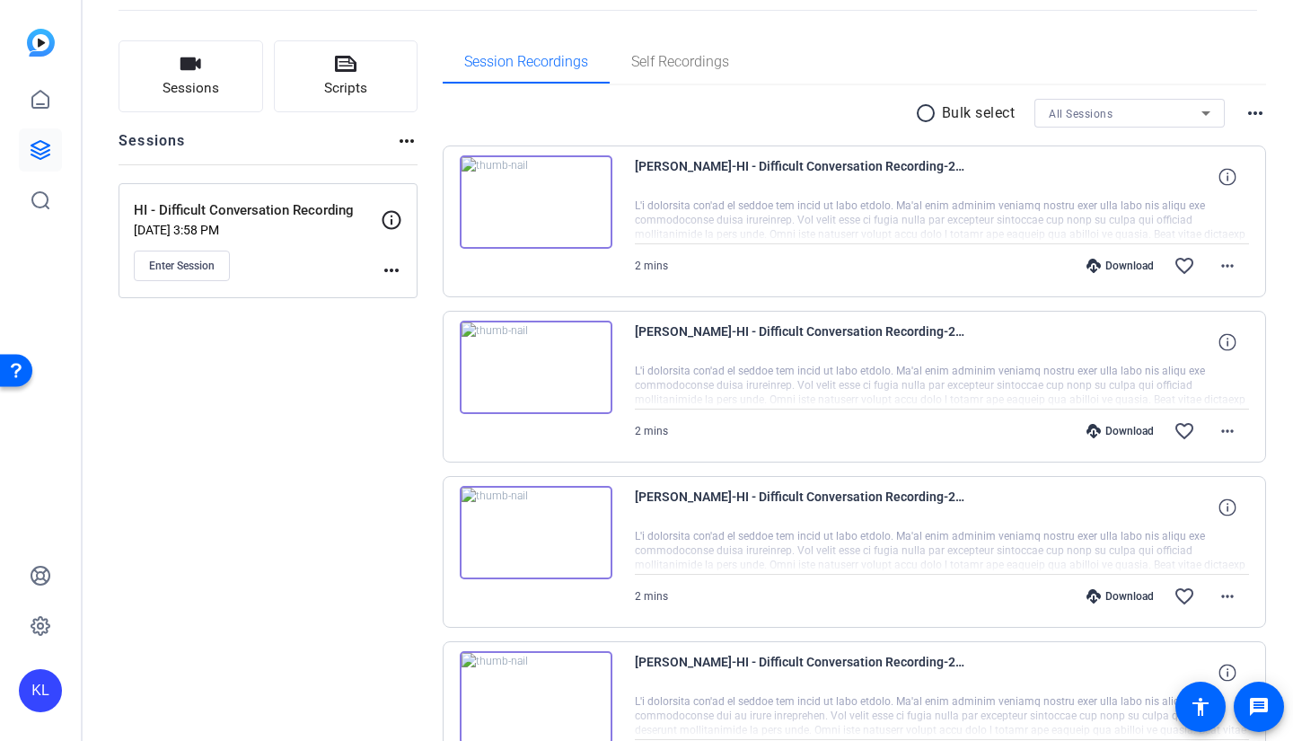
click at [534, 689] on img at bounding box center [536, 697] width 153 height 93
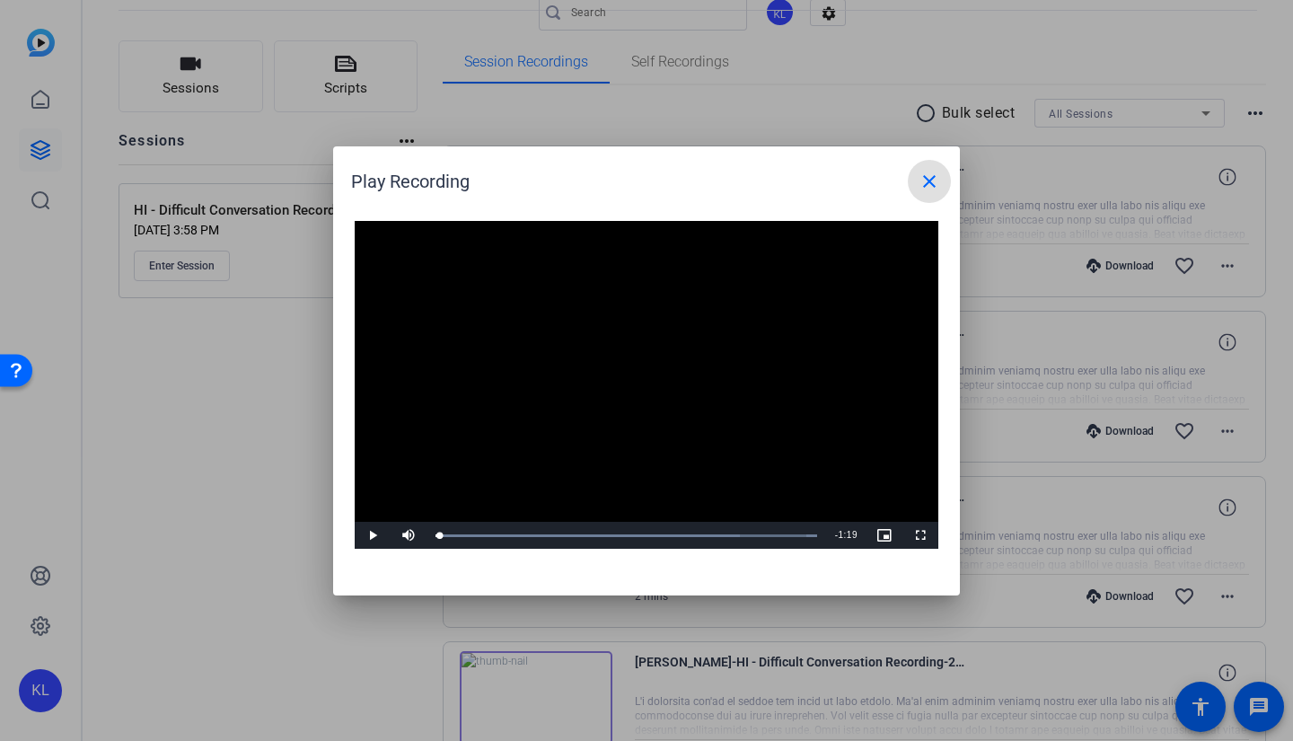
click at [529, 538] on div "Loaded : 100.00% 0:25 0:01" at bounding box center [626, 535] width 400 height 27
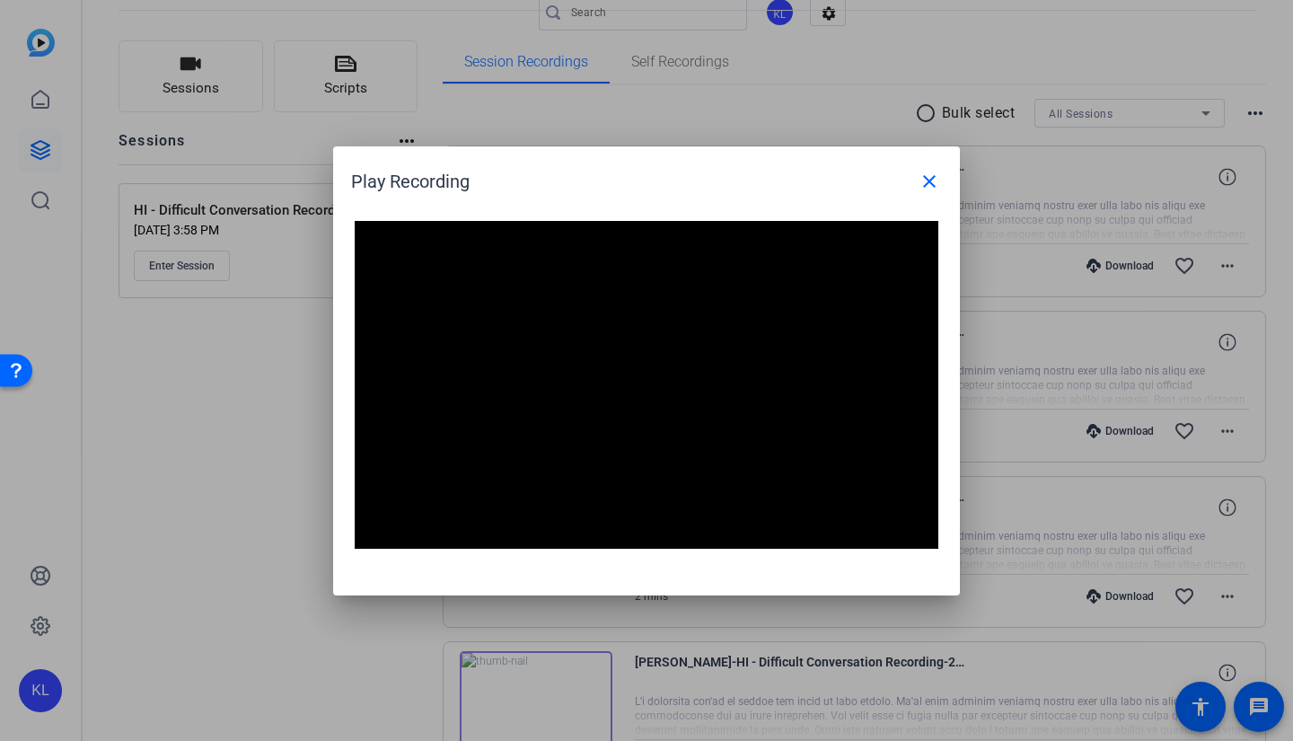
click at [356, 650] on div at bounding box center [646, 370] width 1293 height 741
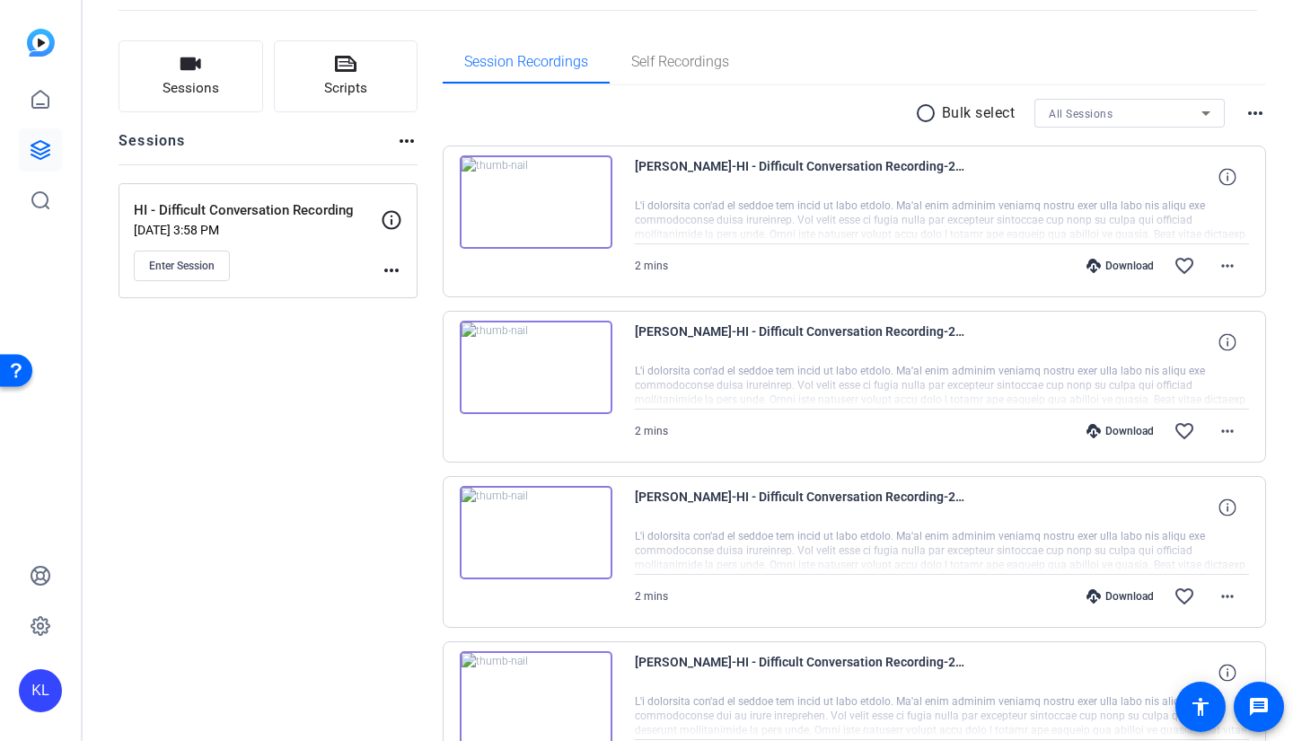
click at [537, 369] on img at bounding box center [536, 367] width 153 height 93
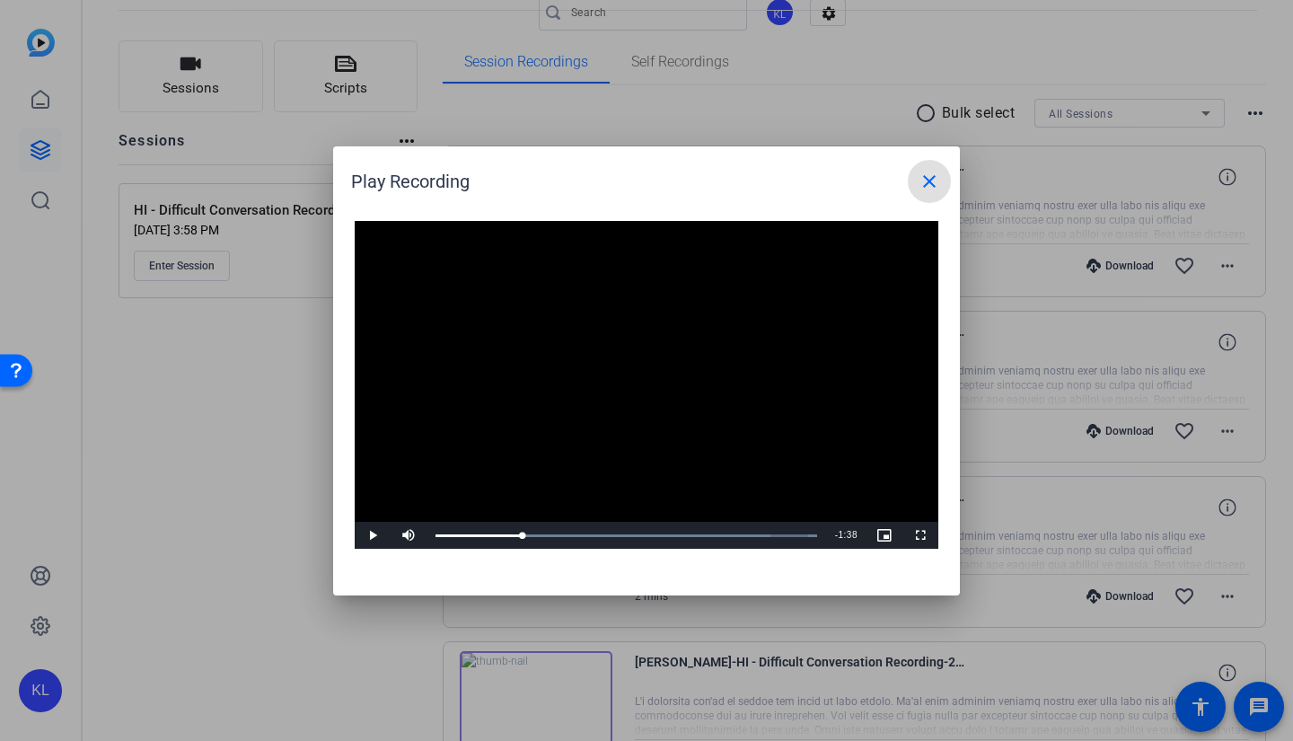
click at [522, 537] on div "Loaded : 100.00% 0:29 0:29" at bounding box center [626, 535] width 382 height 3
click at [268, 489] on div at bounding box center [646, 370] width 1293 height 741
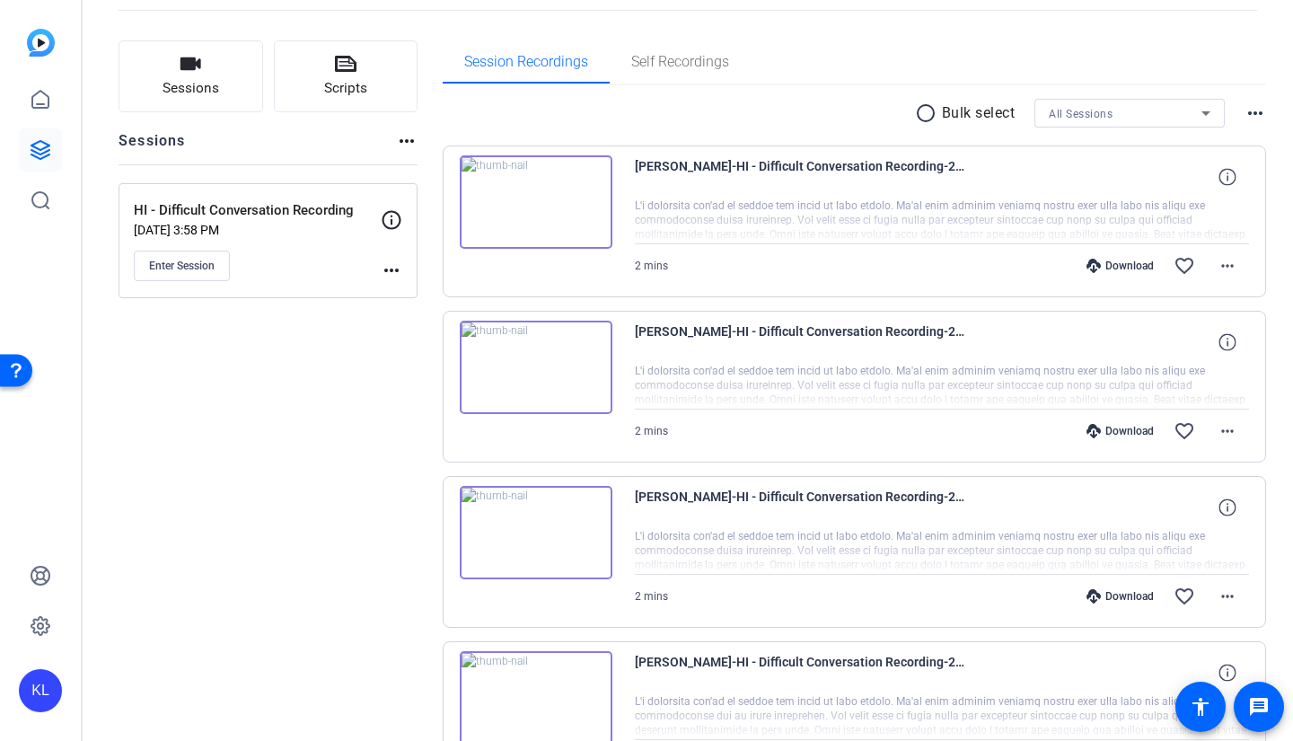
click at [529, 198] on img at bounding box center [536, 201] width 153 height 93
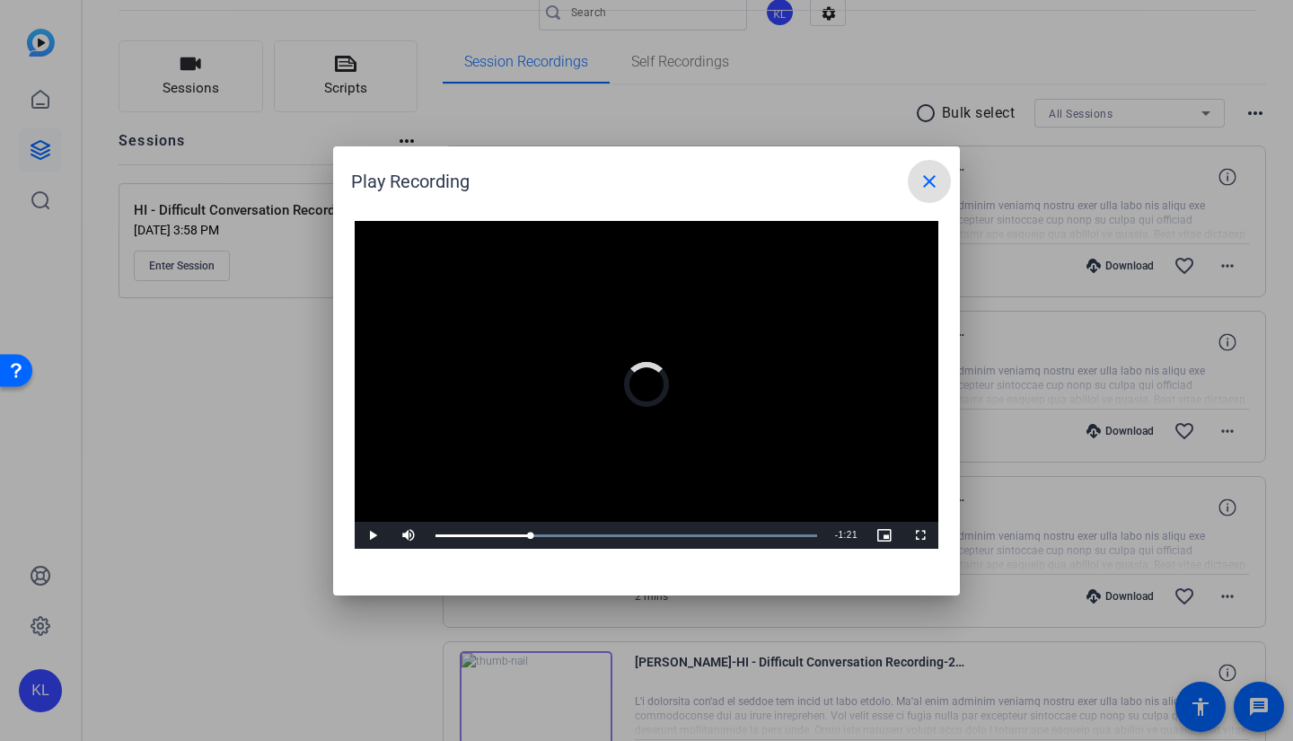
click at [531, 531] on div "Loaded : 100.00% 0:26 0:01" at bounding box center [626, 535] width 400 height 27
click at [548, 534] on div "Progress Bar" at bounding box center [626, 535] width 382 height 3
click at [368, 535] on span "Video Player" at bounding box center [373, 535] width 36 height 0
click at [538, 530] on div "Loaded : 100.00% 0:28 0:58" at bounding box center [626, 535] width 400 height 27
click at [363, 535] on span "Video Player" at bounding box center [373, 535] width 36 height 0
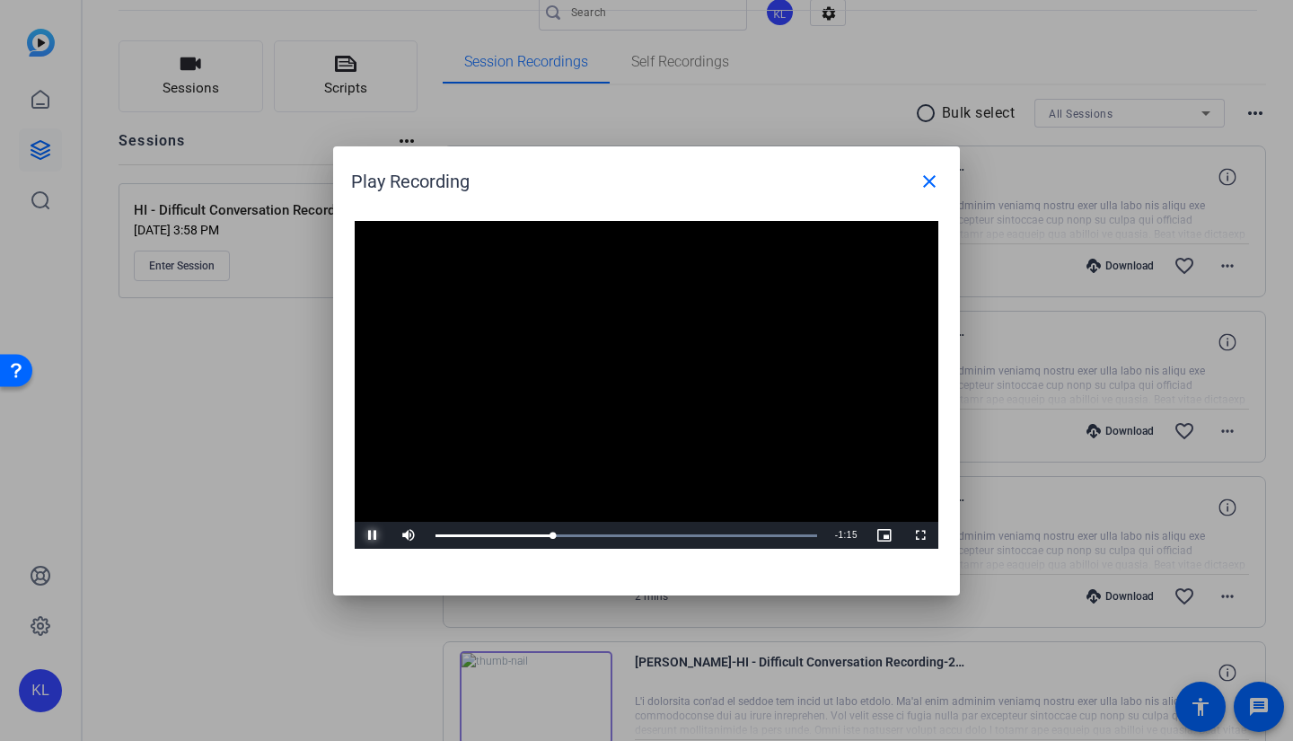
click at [367, 535] on span "Video Player" at bounding box center [373, 535] width 36 height 0
drag, startPoint x: 219, startPoint y: 514, endPoint x: 225, endPoint y: 505, distance: 11.0
click at [218, 513] on div at bounding box center [646, 370] width 1293 height 741
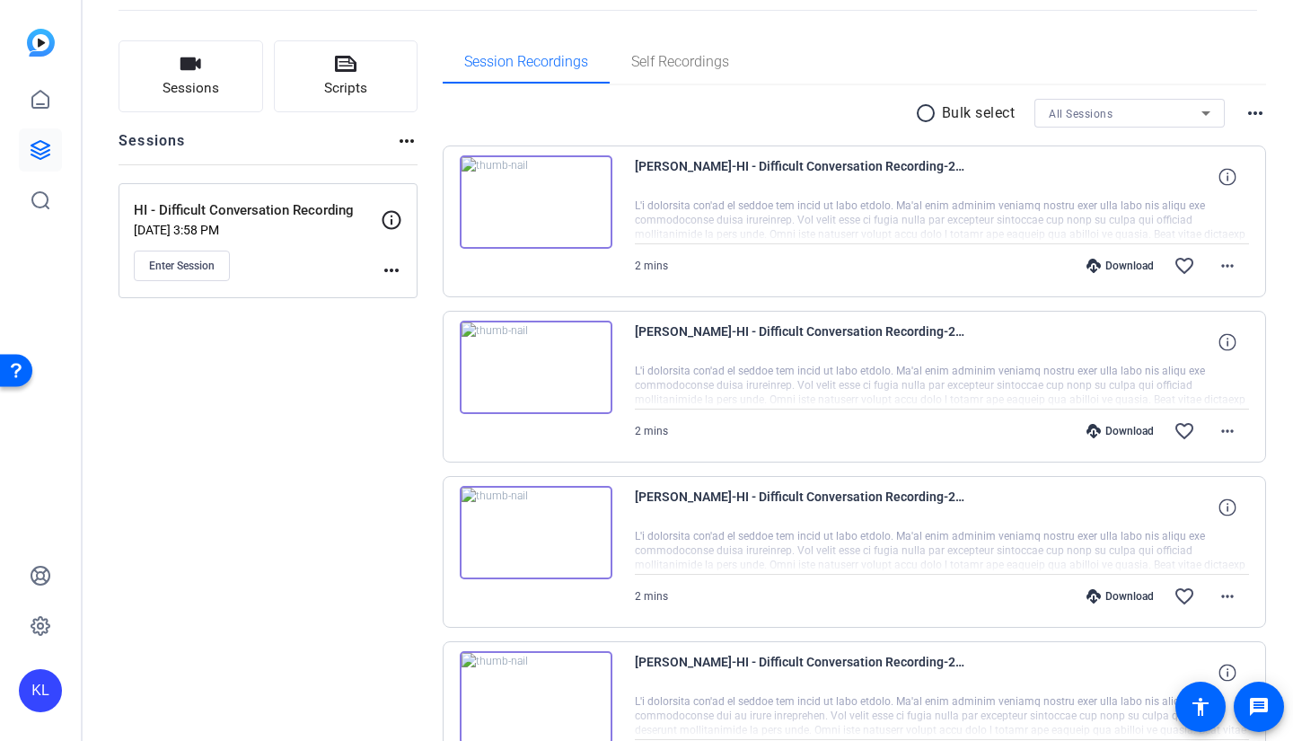
click at [1118, 266] on div "Download" at bounding box center [1119, 266] width 85 height 14
click at [534, 532] on img at bounding box center [536, 532] width 153 height 93
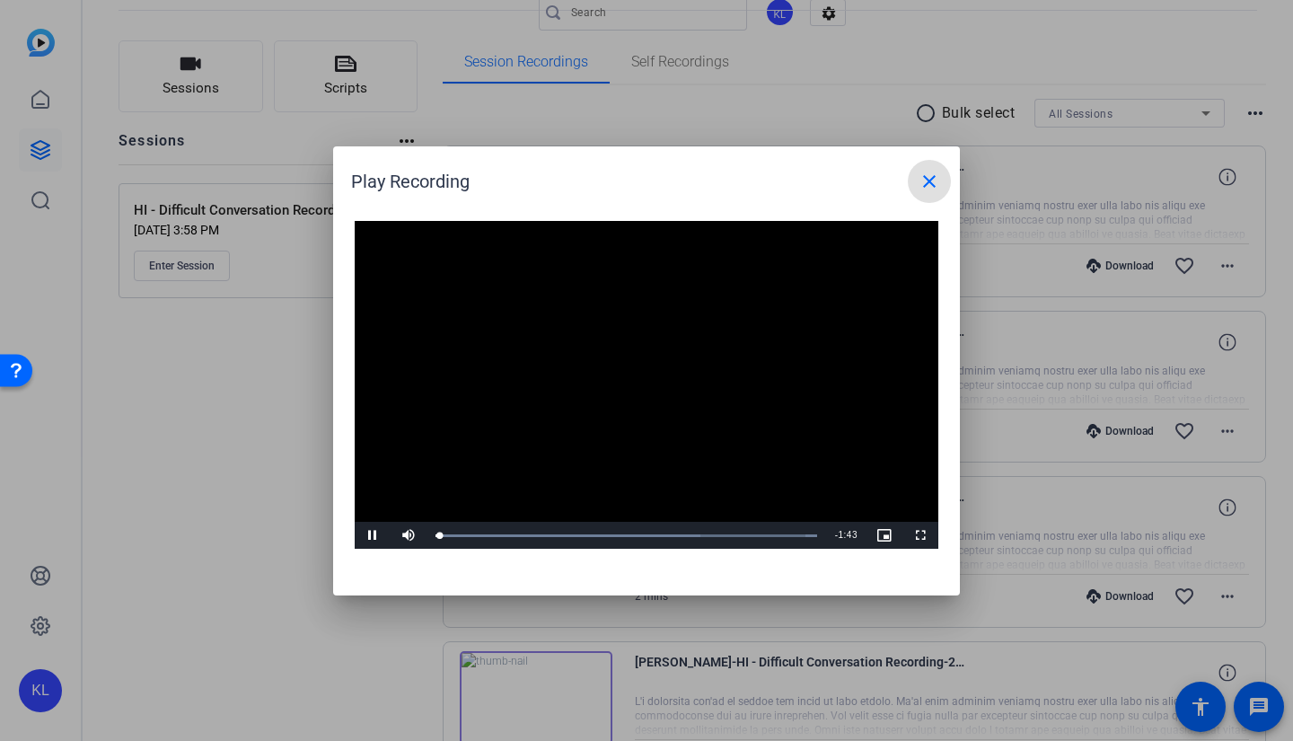
click at [685, 529] on div "Loaded : 100.00% 1:07 0:01" at bounding box center [626, 535] width 400 height 27
click at [664, 534] on div "1:08" at bounding box center [561, 535] width 252 height 3
click at [370, 535] on span "Video Player" at bounding box center [373, 535] width 36 height 0
click at [214, 535] on div at bounding box center [646, 370] width 1293 height 741
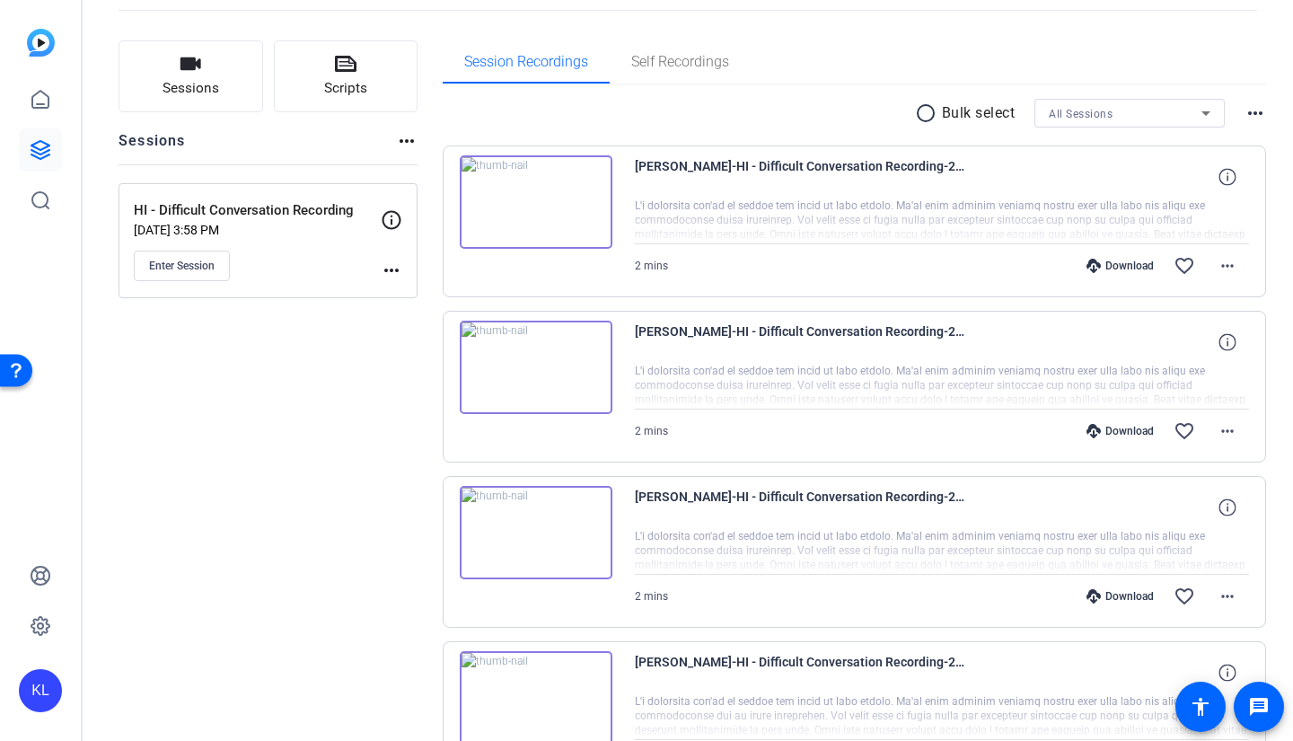
click at [533, 194] on img at bounding box center [536, 201] width 153 height 93
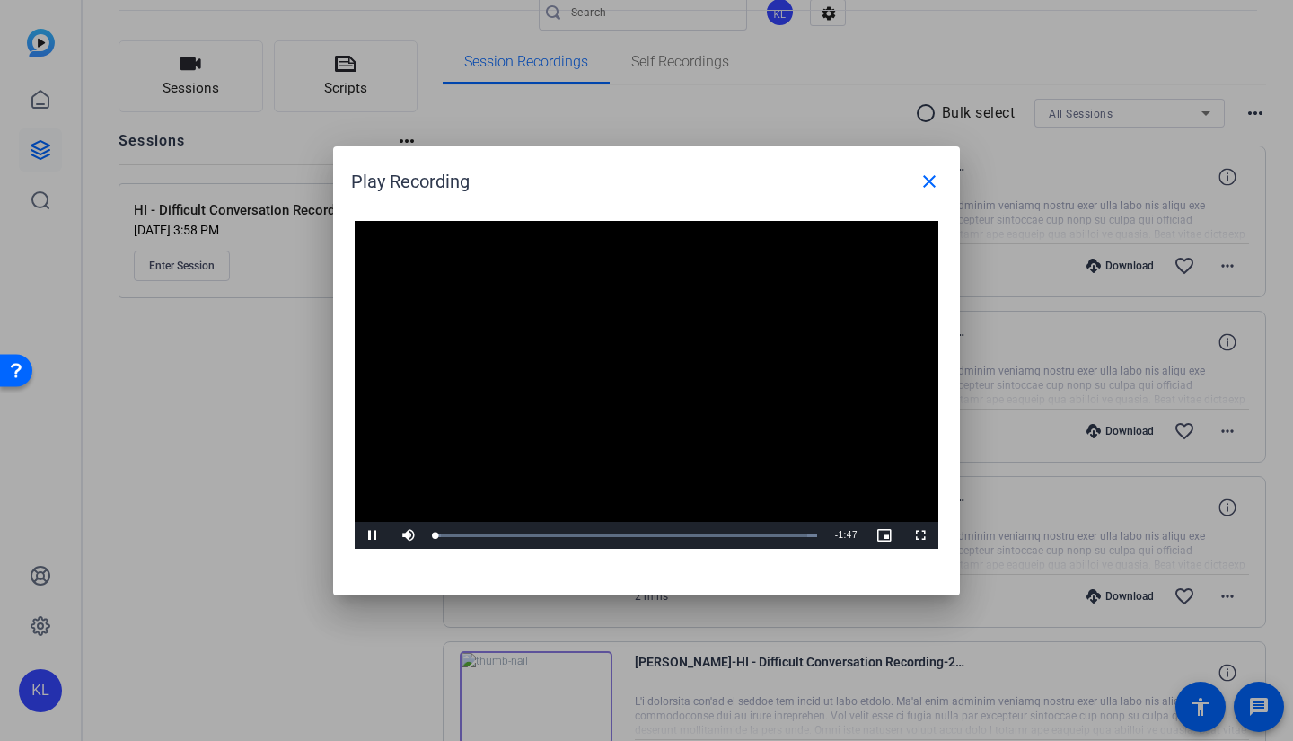
click at [651, 396] on video "Video Player" at bounding box center [647, 385] width 584 height 329
click at [686, 537] on div "Loaded : 100.00% 1:21 0:00" at bounding box center [626, 535] width 382 height 3
click at [378, 535] on span "Video Player" at bounding box center [373, 535] width 36 height 0
click at [654, 534] on div "1:10" at bounding box center [561, 535] width 252 height 3
click at [258, 459] on div at bounding box center [646, 370] width 1293 height 741
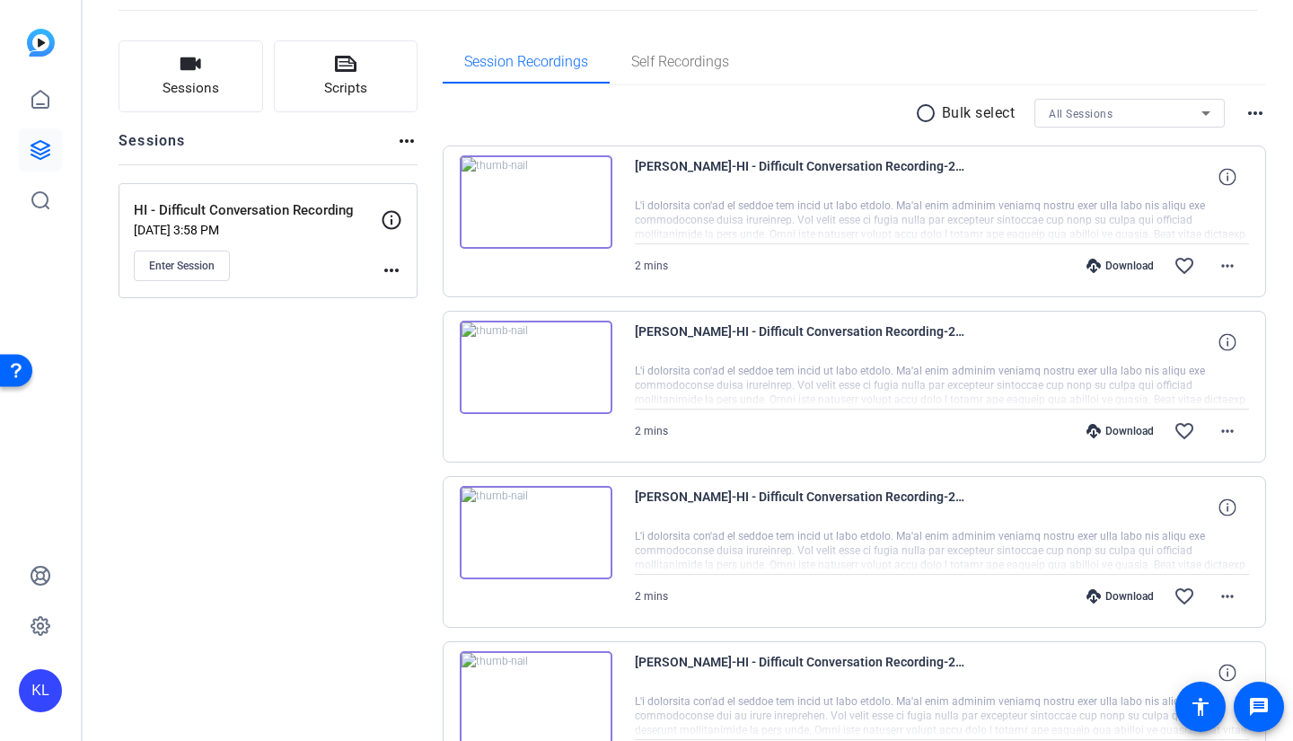
click at [1086, 268] on icon at bounding box center [1093, 266] width 14 height 14
click at [534, 205] on img at bounding box center [536, 201] width 153 height 93
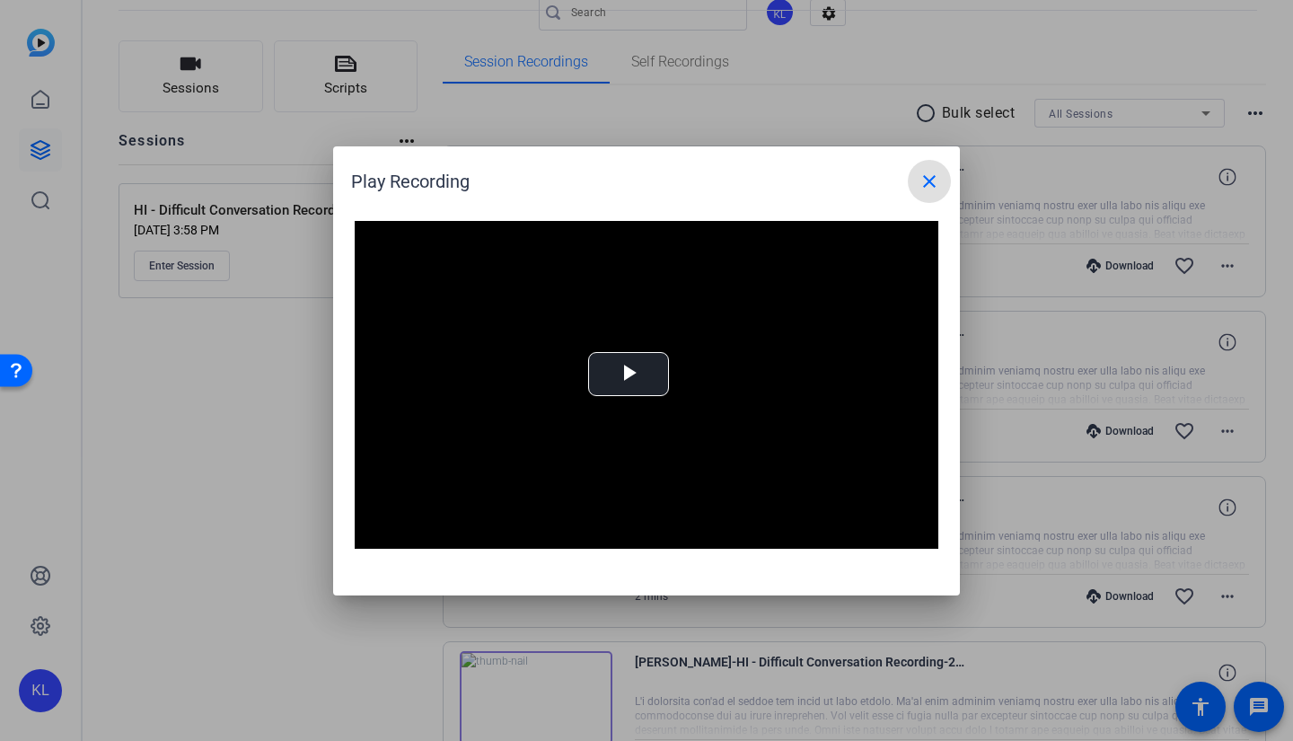
click at [643, 405] on video "Video Player" at bounding box center [647, 385] width 584 height 329
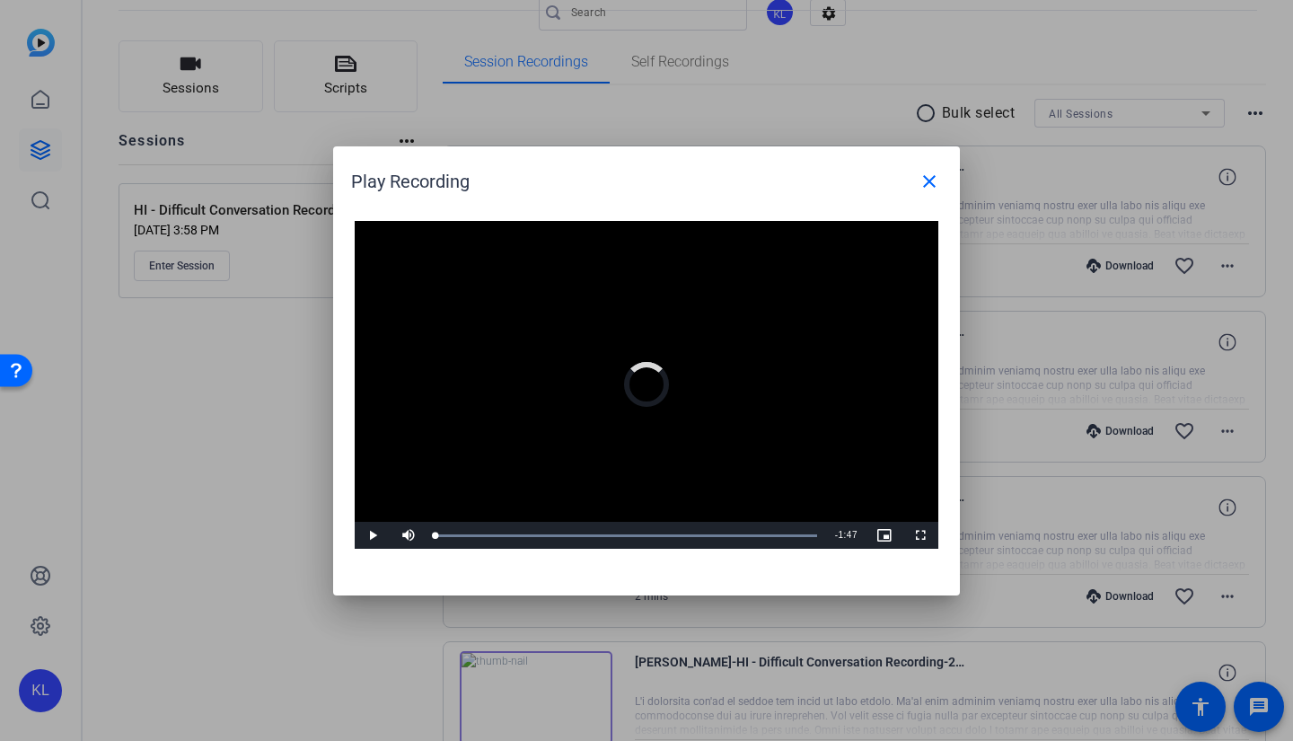
click at [725, 534] on div "Loaded : 100.00% 1:21 0:00" at bounding box center [626, 535] width 382 height 3
click at [700, 537] on div "1:21" at bounding box center [580, 535] width 291 height 3
click at [377, 535] on span "Video Player" at bounding box center [373, 535] width 36 height 0
click at [682, 534] on div "1:16" at bounding box center [559, 535] width 248 height 3
drag, startPoint x: 681, startPoint y: 532, endPoint x: 718, endPoint y: 532, distance: 36.8
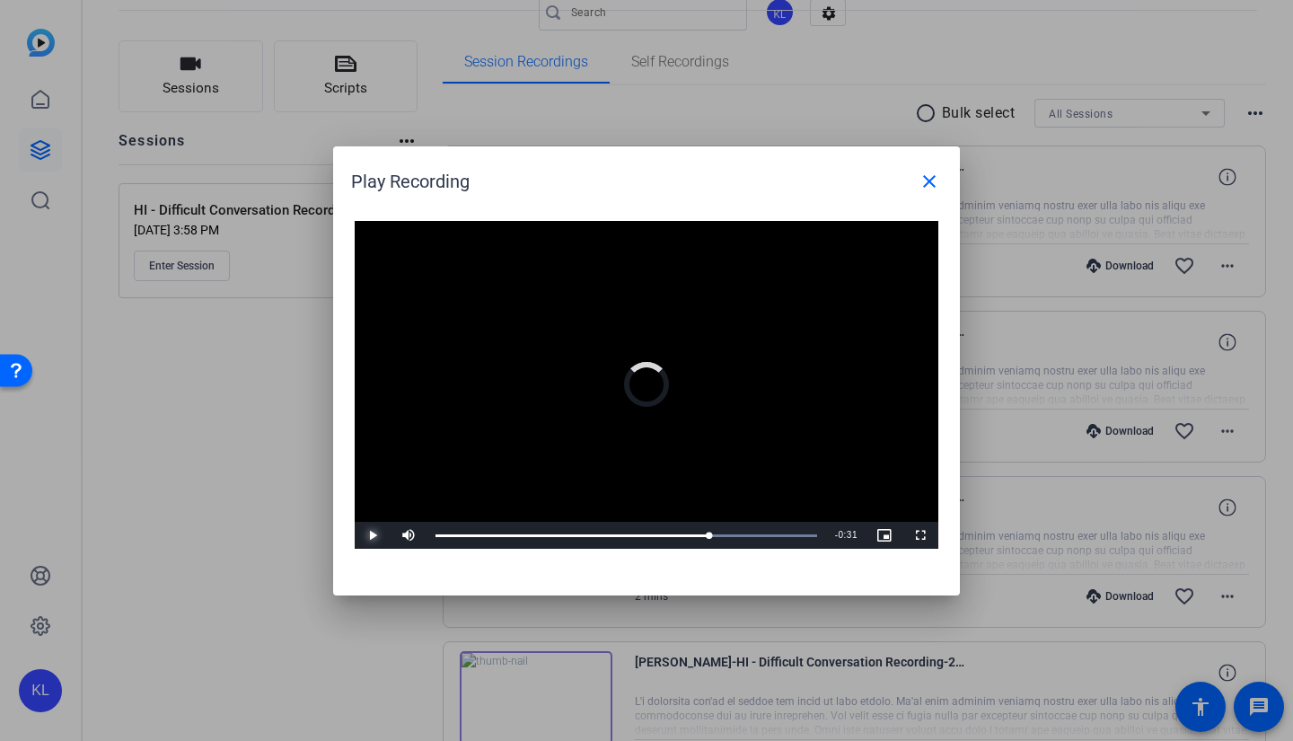
click at [718, 532] on div "Loaded : 100.00% 1:19 1:16" at bounding box center [626, 535] width 400 height 27
drag, startPoint x: 723, startPoint y: 531, endPoint x: 743, endPoint y: 530, distance: 19.8
click at [720, 534] on div "1:19" at bounding box center [577, 535] width 285 height 3
drag, startPoint x: 743, startPoint y: 530, endPoint x: 664, endPoint y: 532, distance: 78.1
click at [664, 532] on div "Loaded : 100.00% 1:04 1:08" at bounding box center [626, 535] width 400 height 27
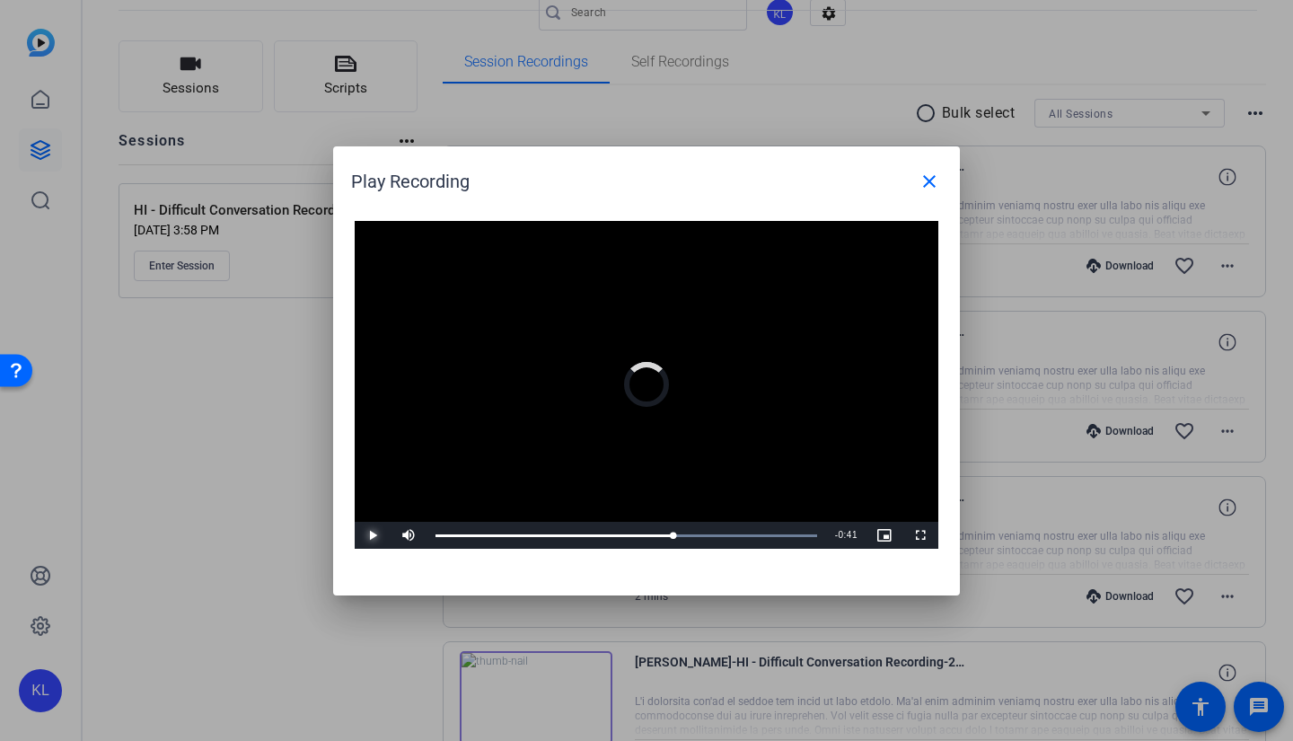
drag, startPoint x: 672, startPoint y: 534, endPoint x: 647, endPoint y: 534, distance: 25.1
click at [647, 534] on div "1:06" at bounding box center [554, 535] width 238 height 3
click at [366, 535] on span "Video Player" at bounding box center [373, 535] width 36 height 0
click at [939, 180] on mat-icon "close" at bounding box center [930, 182] width 22 height 22
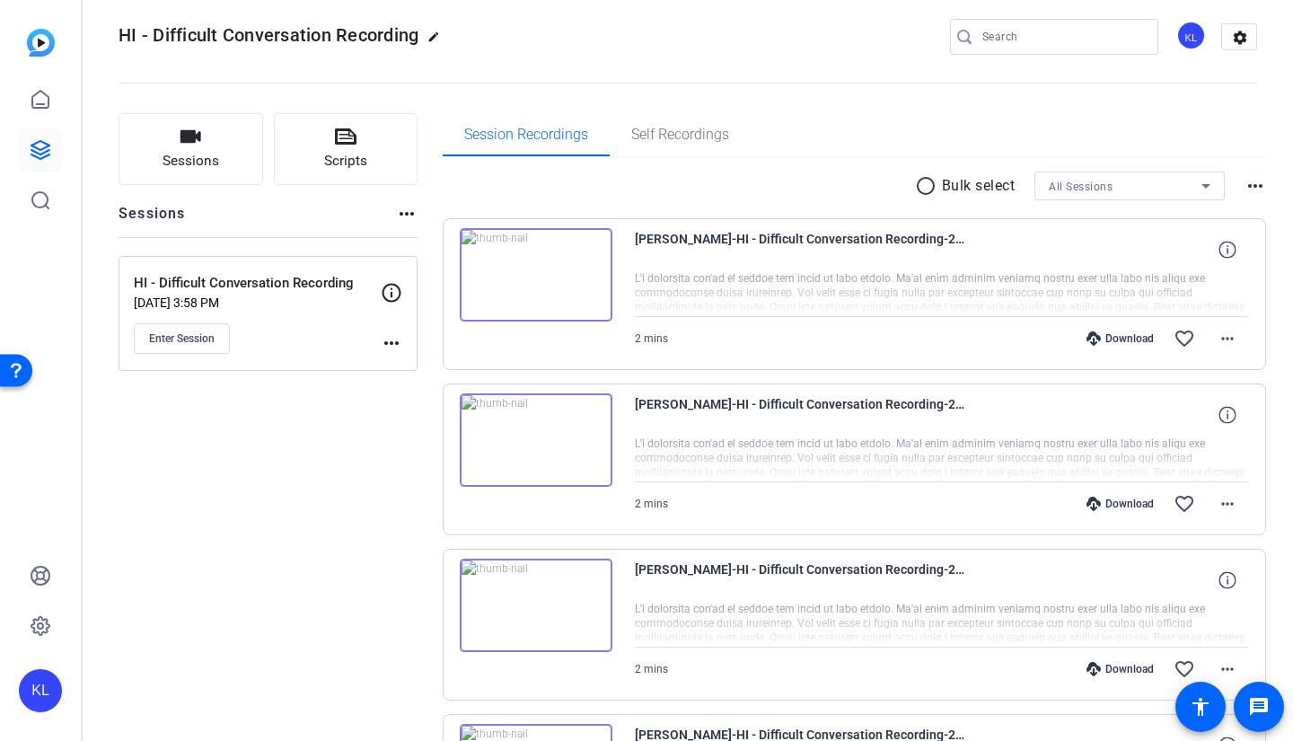
scroll to position [0, 0]
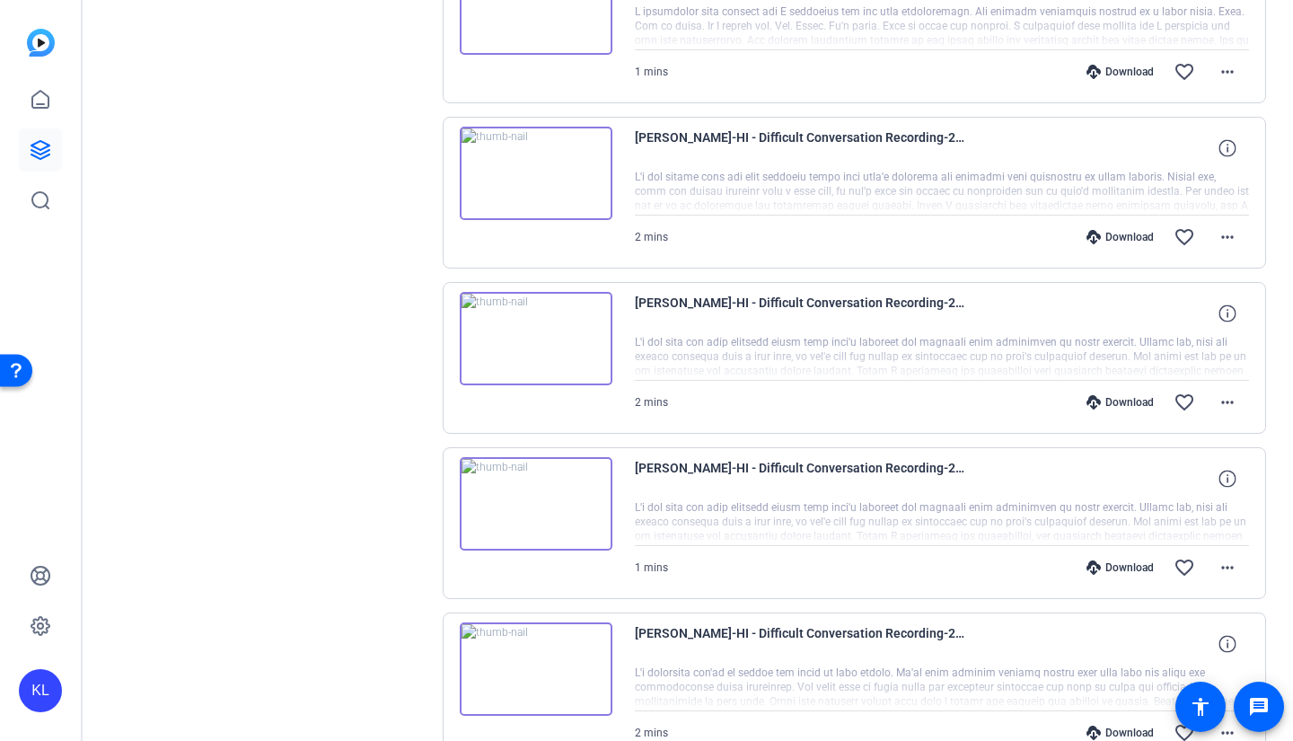
scroll to position [629, 0]
